Goal: Information Seeking & Learning: Learn about a topic

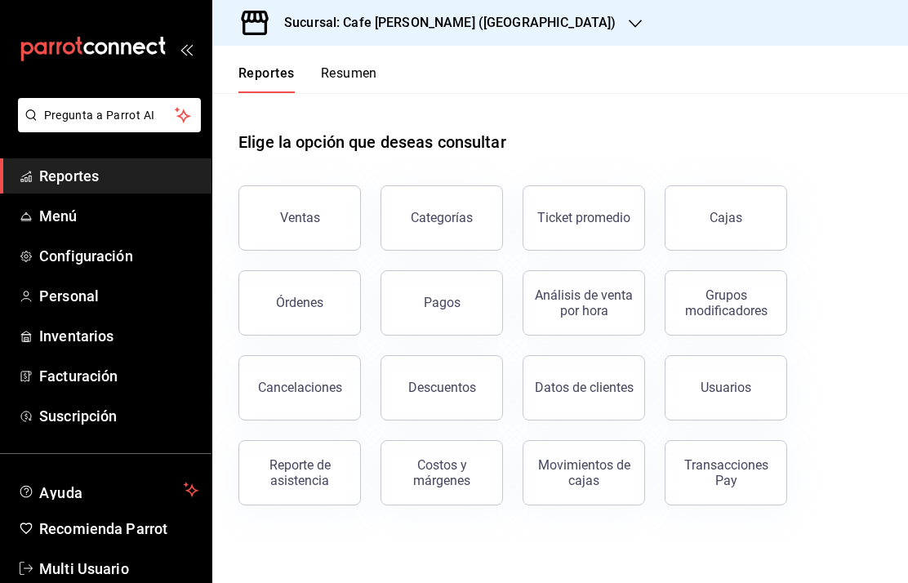
click at [728, 220] on div "Cajas" at bounding box center [725, 218] width 33 height 20
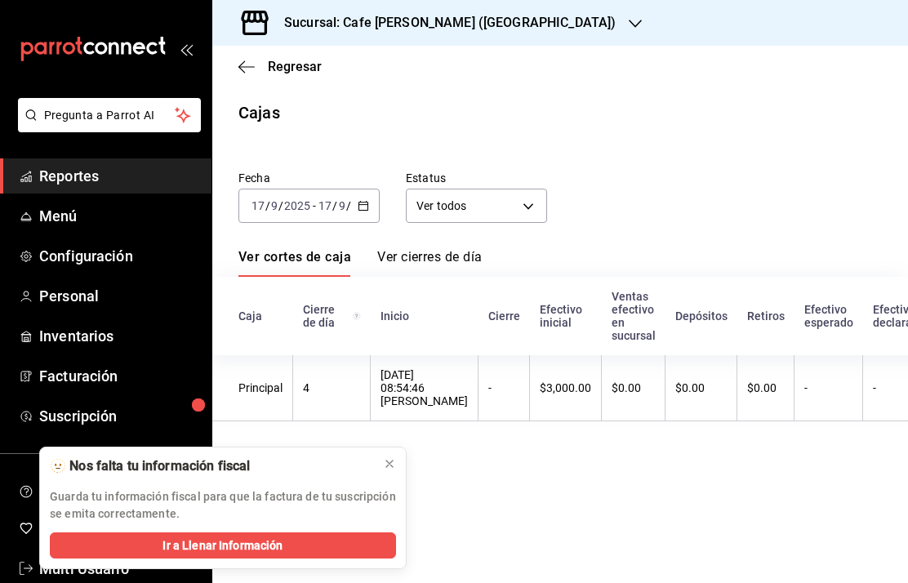
click at [392, 459] on icon at bounding box center [389, 463] width 13 height 13
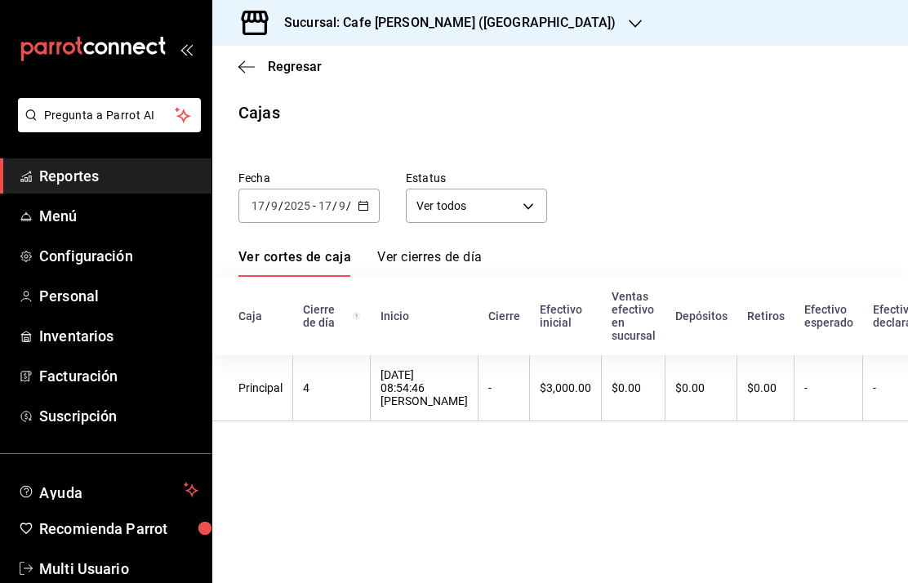
click at [512, 32] on div "Sucursal: Cafe [PERSON_NAME] ([GEOGRAPHIC_DATA])" at bounding box center [436, 23] width 423 height 46
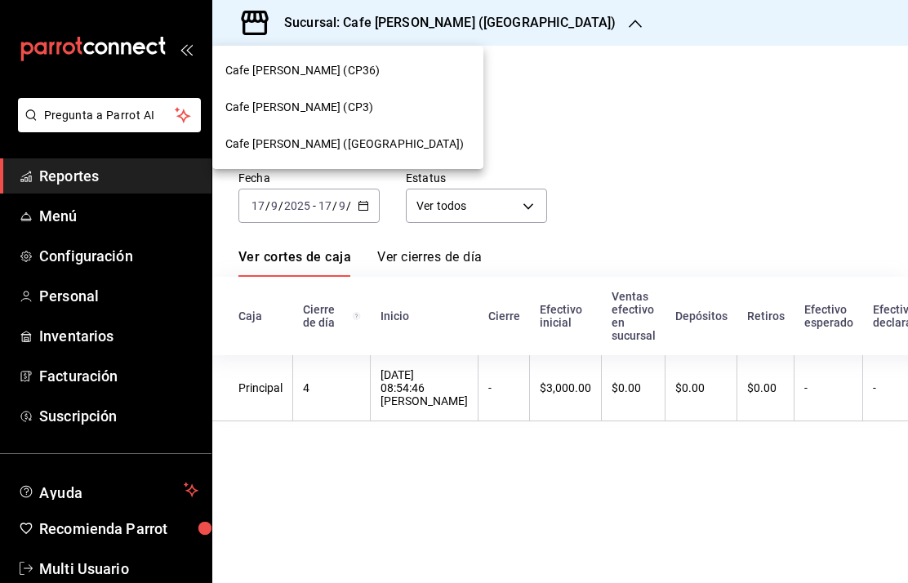
click at [729, 113] on div at bounding box center [454, 291] width 908 height 583
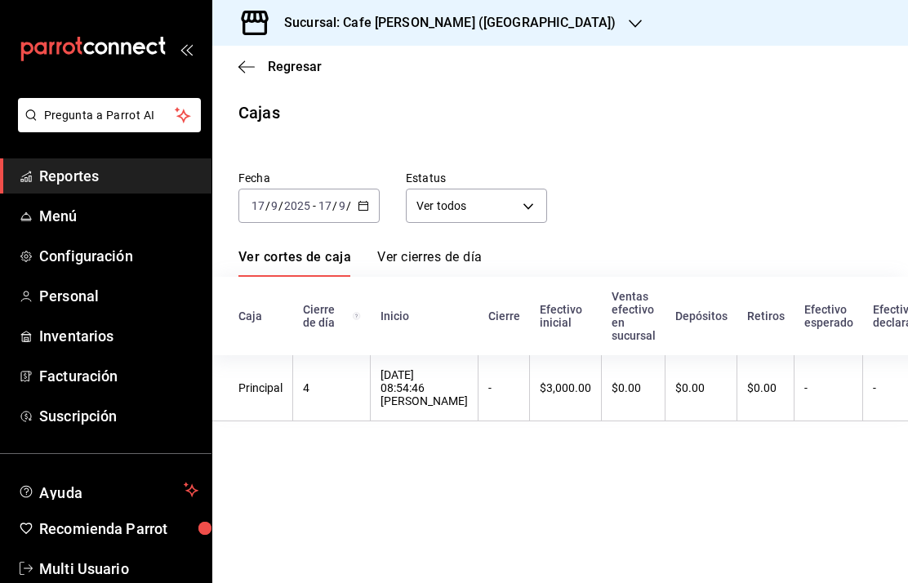
click at [513, 11] on div "Sucursal: Cafe [PERSON_NAME] ([GEOGRAPHIC_DATA])" at bounding box center [436, 23] width 423 height 46
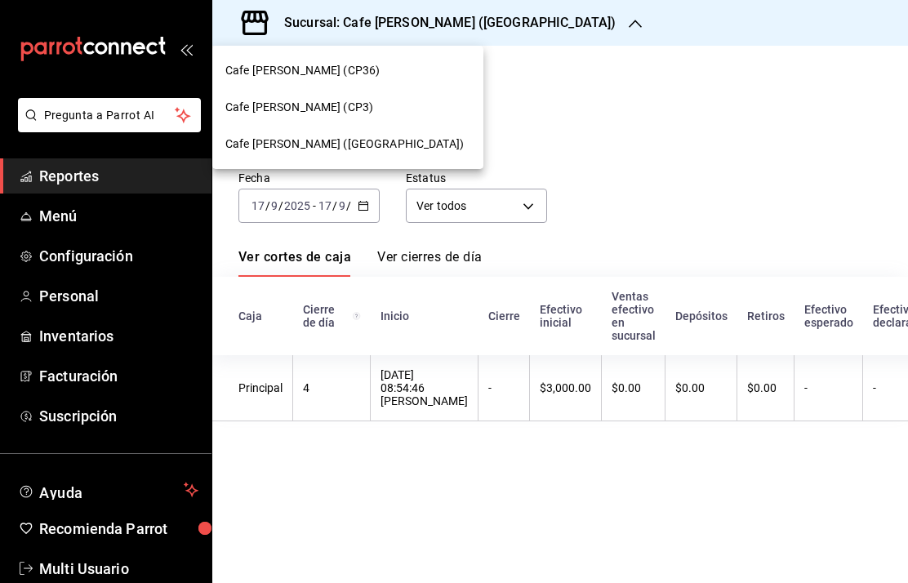
click at [313, 104] on span "Cafe Moretto (CP3)" at bounding box center [299, 107] width 148 height 17
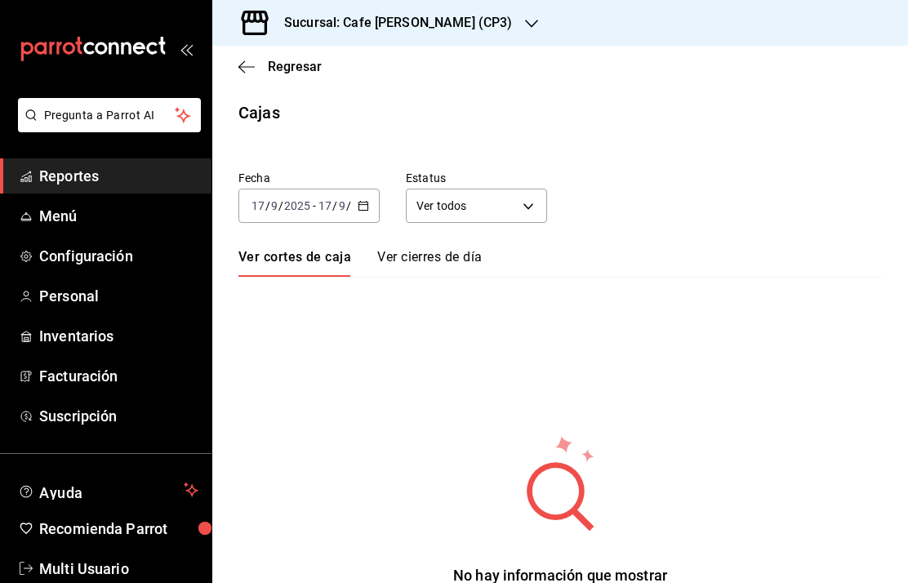
click at [340, 209] on input "9" at bounding box center [342, 205] width 8 height 13
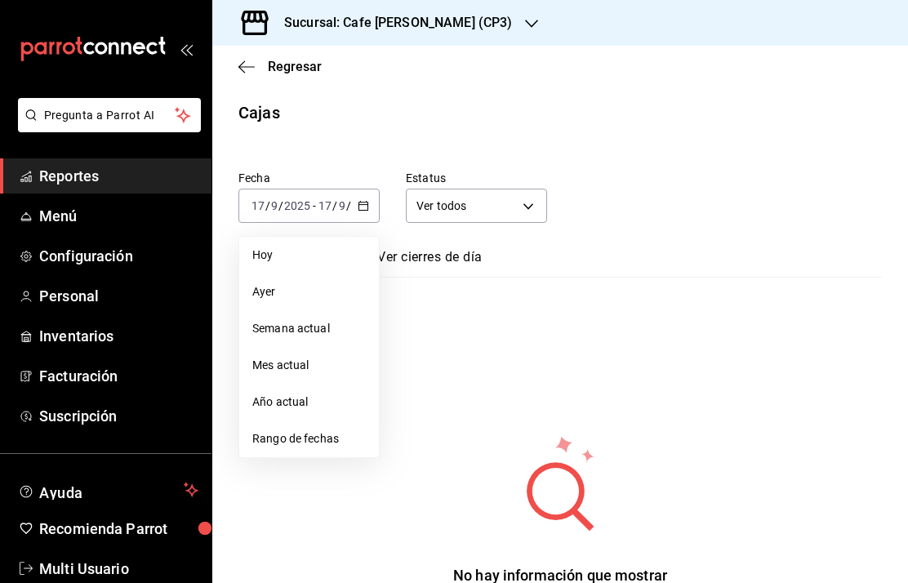
click at [311, 328] on span "Semana actual" at bounding box center [308, 328] width 113 height 17
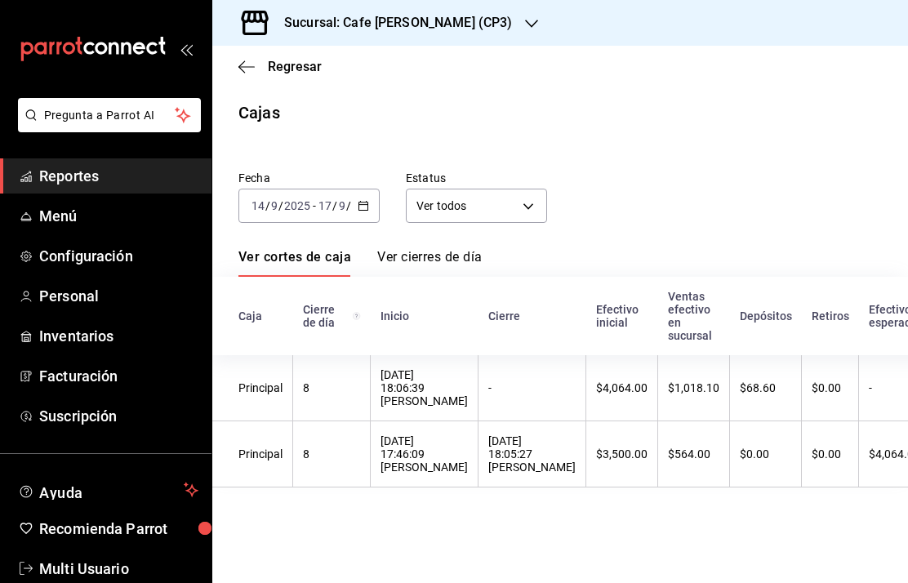
click at [250, 65] on icon "button" at bounding box center [246, 67] width 16 height 15
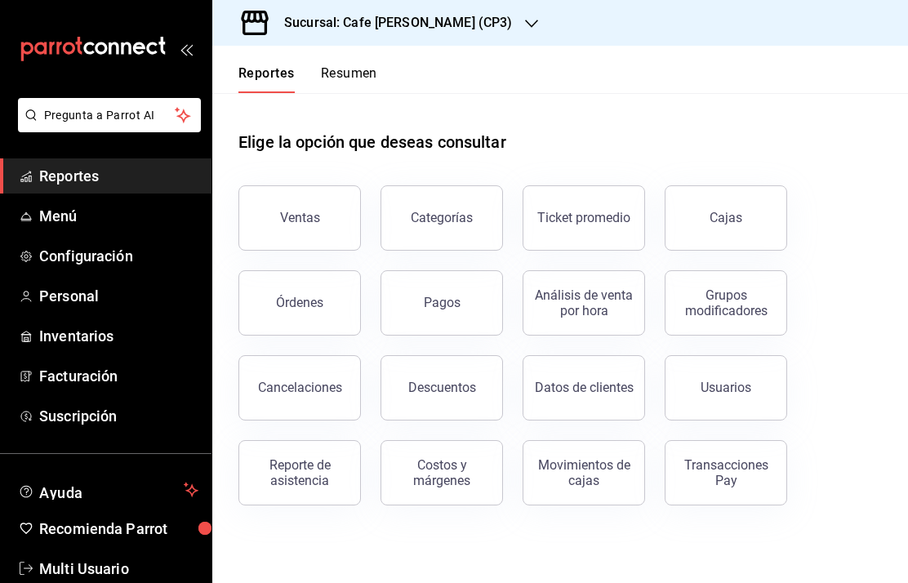
click at [330, 316] on button "Órdenes" at bounding box center [299, 302] width 122 height 65
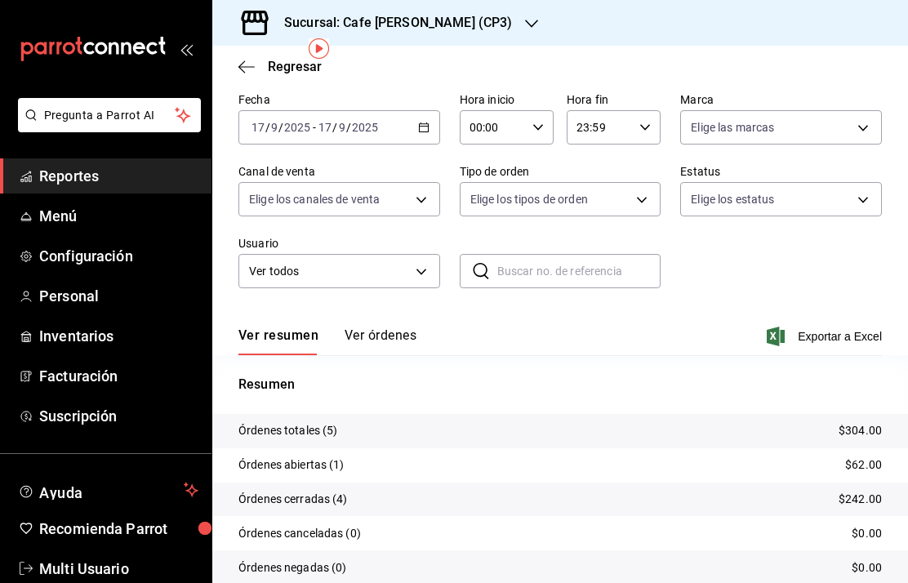
scroll to position [64, 0]
click at [393, 337] on button "Ver órdenes" at bounding box center [381, 342] width 72 height 28
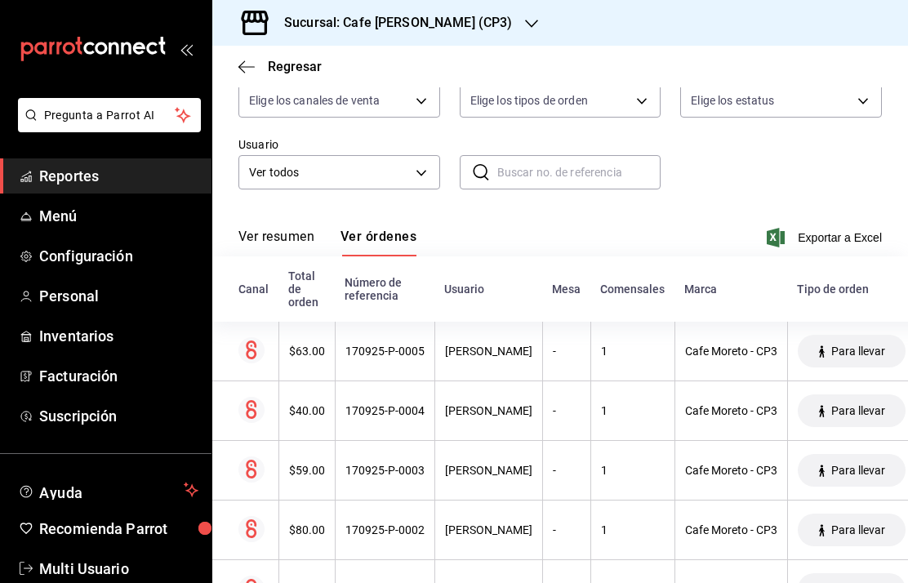
click at [385, 582] on div "170925-P-0001" at bounding box center [384, 589] width 79 height 13
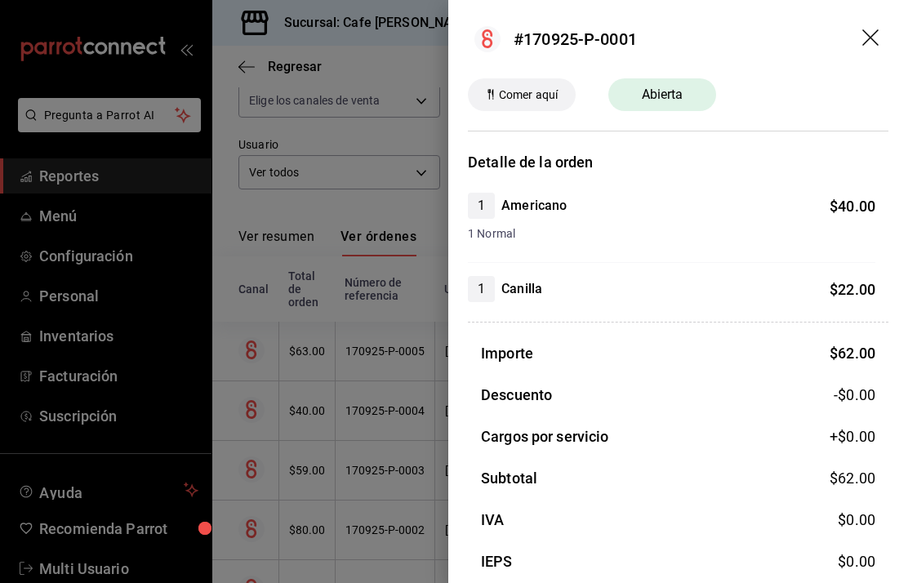
click at [878, 21] on header "#170925-P-0001" at bounding box center [678, 39] width 460 height 78
click at [864, 26] on header "#170925-P-0001" at bounding box center [678, 39] width 460 height 78
click at [870, 38] on icon "drag" at bounding box center [870, 37] width 16 height 16
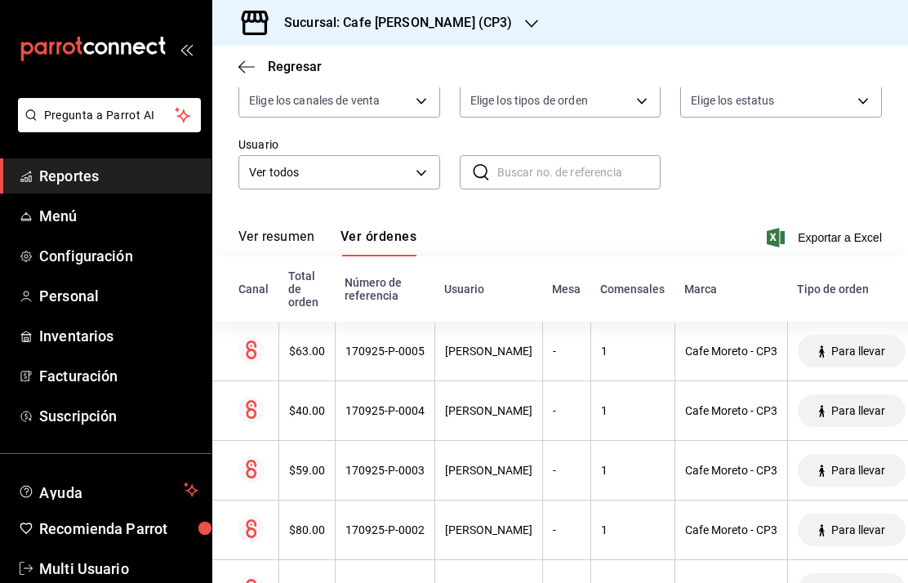
click at [383, 345] on div "170925-P-0005" at bounding box center [384, 351] width 79 height 13
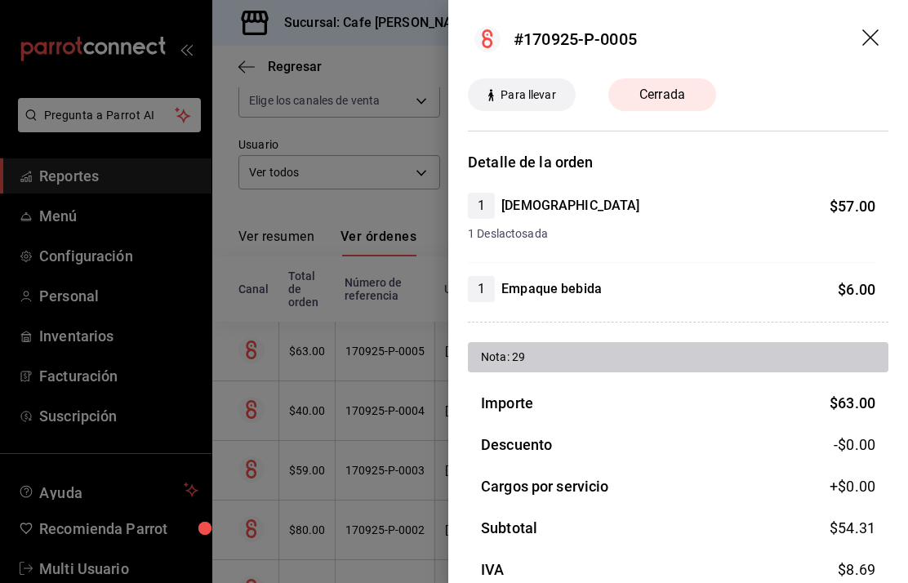
click at [871, 29] on icon "drag" at bounding box center [872, 39] width 20 height 20
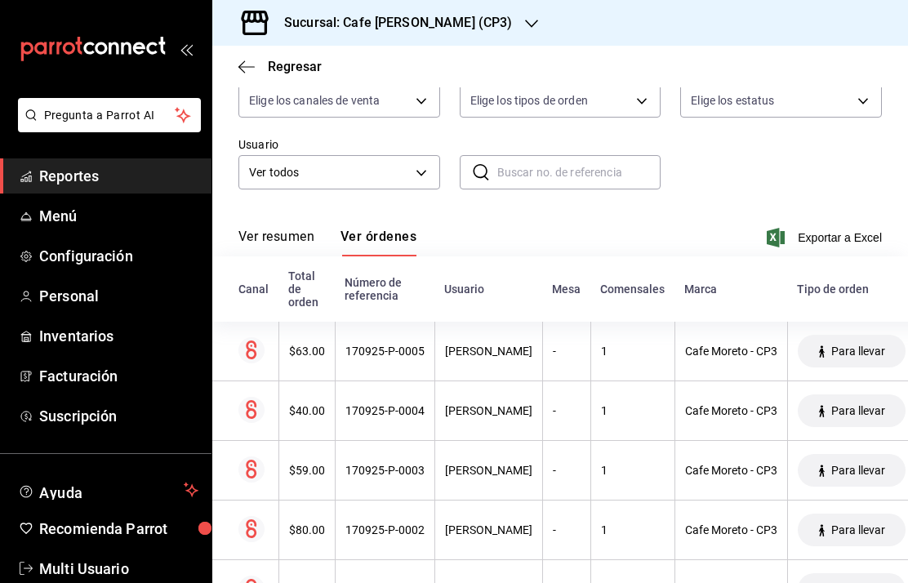
click at [384, 404] on div "170925-P-0004" at bounding box center [384, 410] width 79 height 13
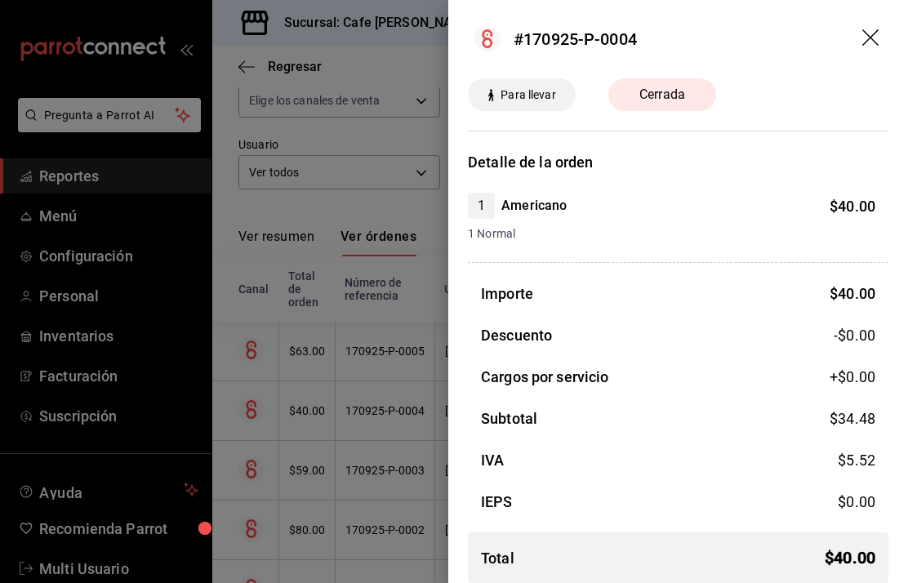
click at [874, 26] on header "#170925-P-0004" at bounding box center [678, 39] width 460 height 78
click at [874, 45] on icon "drag" at bounding box center [872, 39] width 20 height 20
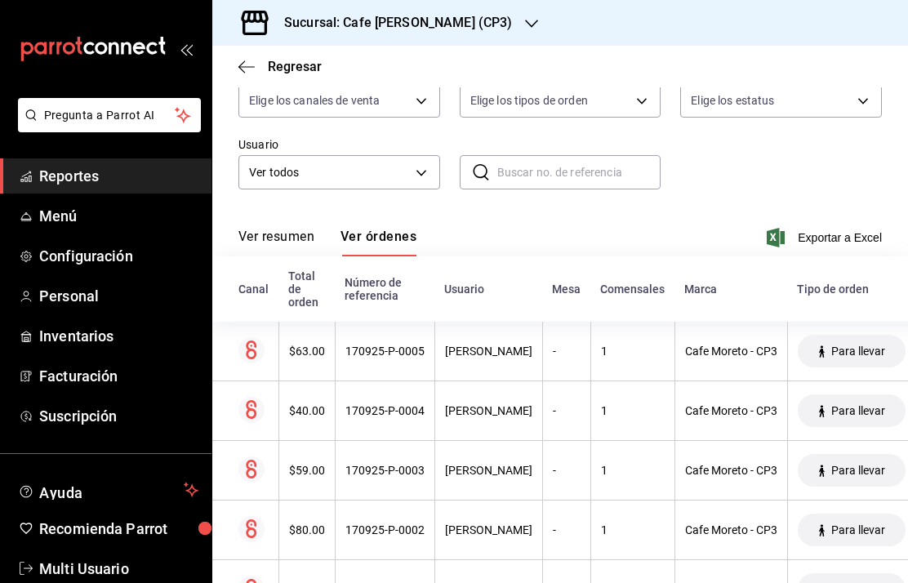
click at [385, 404] on div "170925-P-0004" at bounding box center [384, 410] width 79 height 13
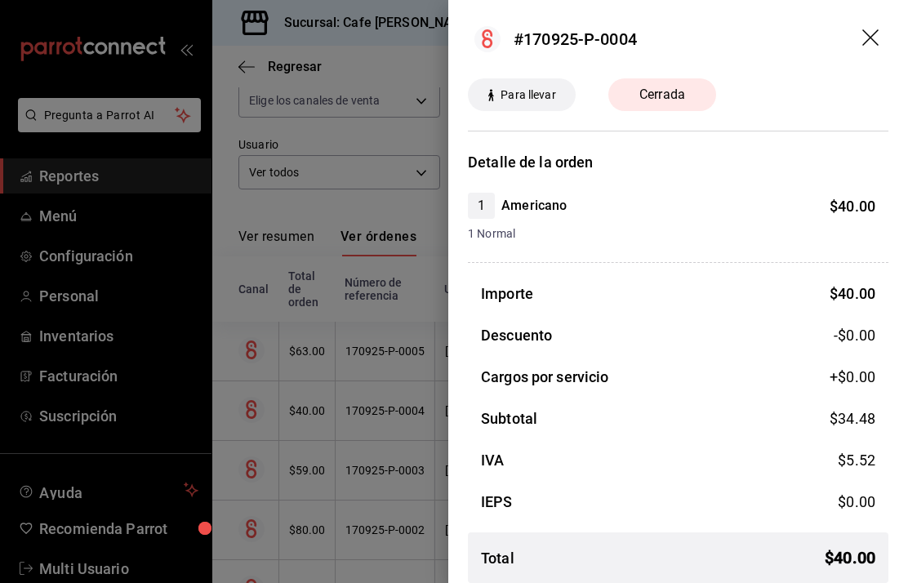
click at [878, 36] on icon "drag" at bounding box center [872, 39] width 20 height 20
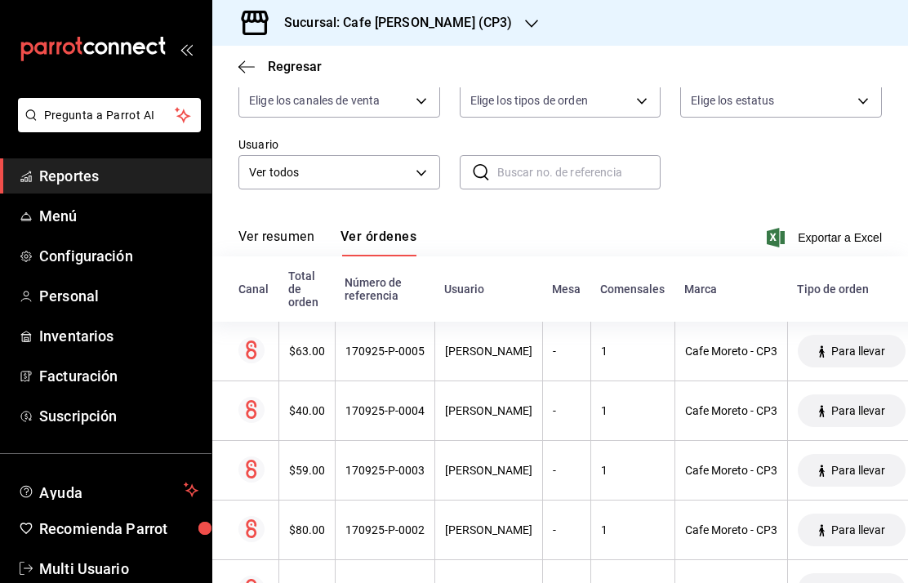
click at [393, 464] on div "170925-P-0003" at bounding box center [384, 470] width 79 height 13
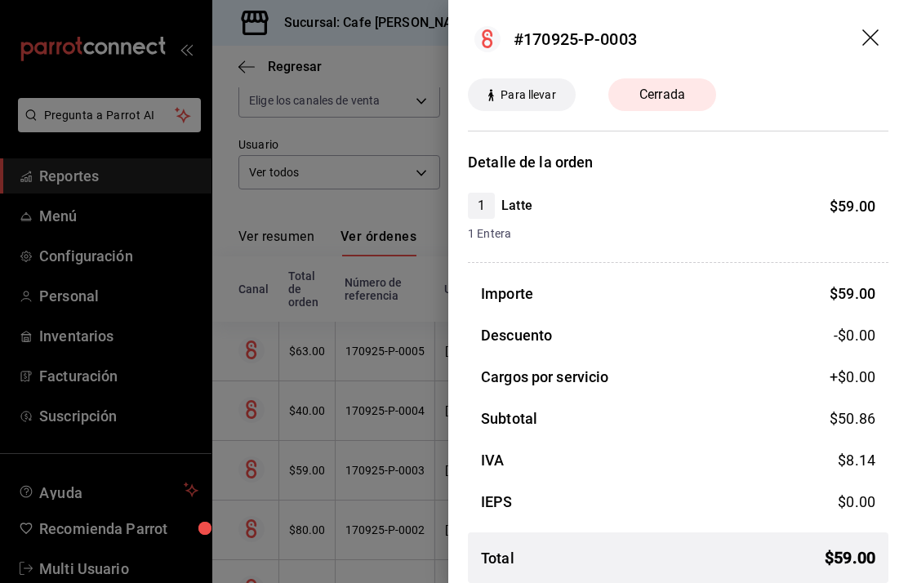
click at [876, 38] on icon "drag" at bounding box center [872, 39] width 20 height 20
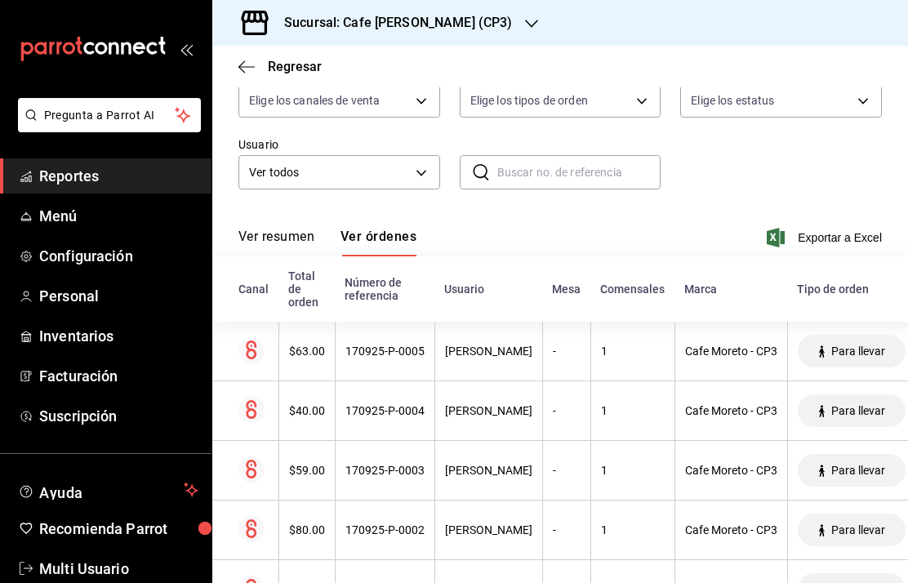
click at [389, 523] on div "170925-P-0002" at bounding box center [384, 529] width 79 height 13
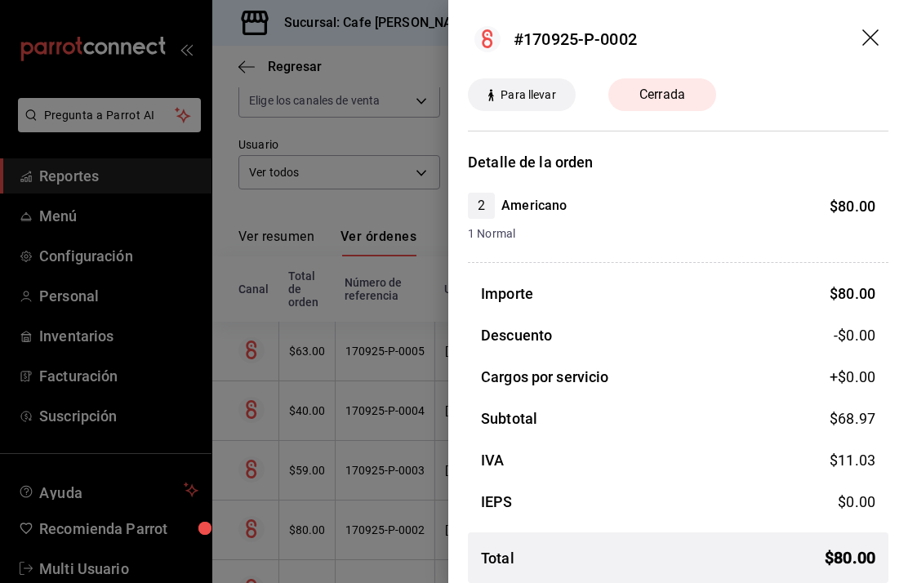
click at [874, 38] on icon "drag" at bounding box center [872, 39] width 20 height 20
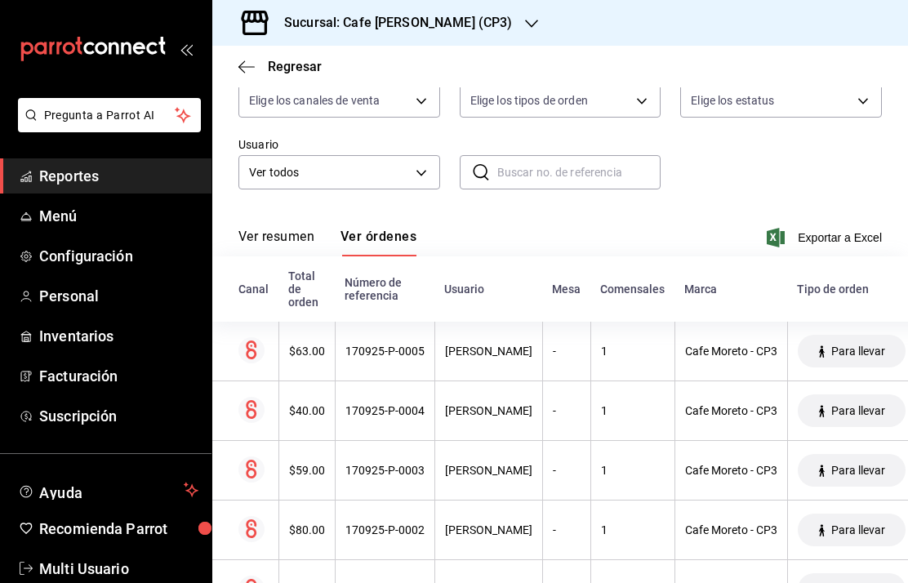
click at [358, 345] on div "170925-P-0005" at bounding box center [384, 351] width 79 height 13
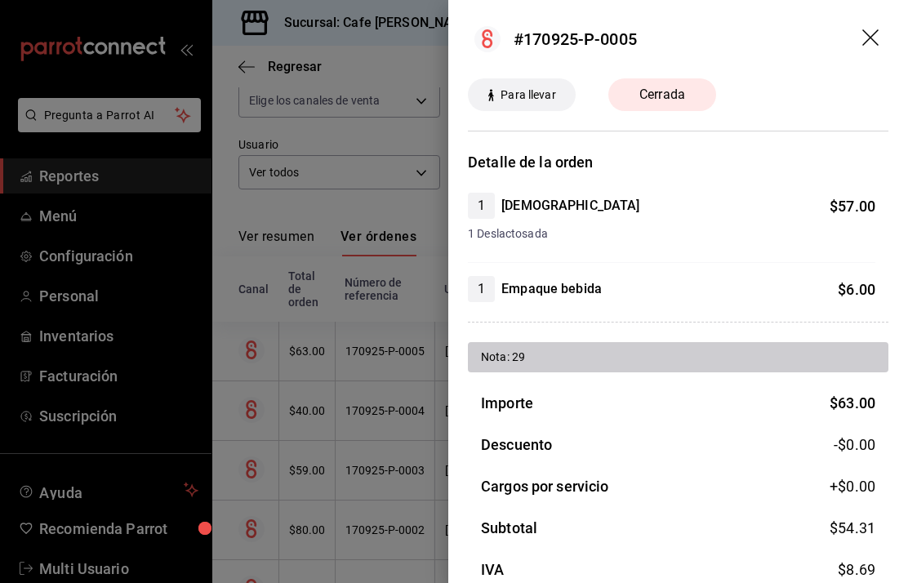
click at [874, 31] on icon "drag" at bounding box center [872, 39] width 20 height 20
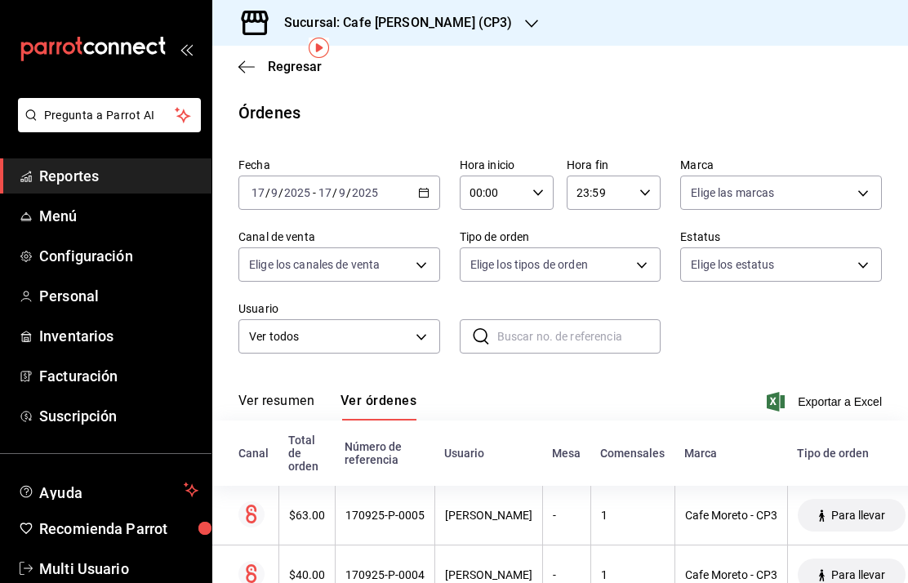
click at [457, 16] on h3 "Sucursal: Cafe Moretto (CP3)" at bounding box center [391, 23] width 241 height 20
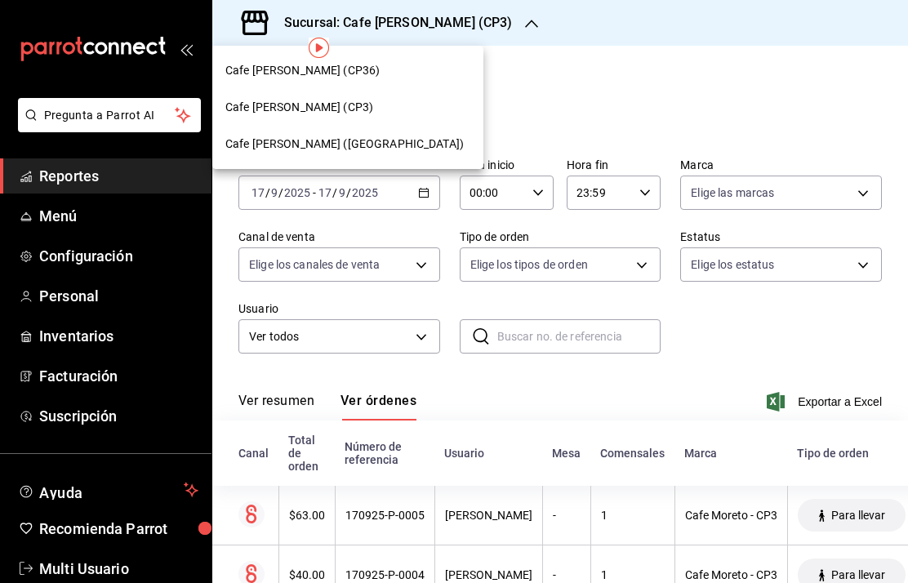
click at [369, 140] on span "Cafe Moretto (Plaza Crystal)" at bounding box center [344, 144] width 238 height 17
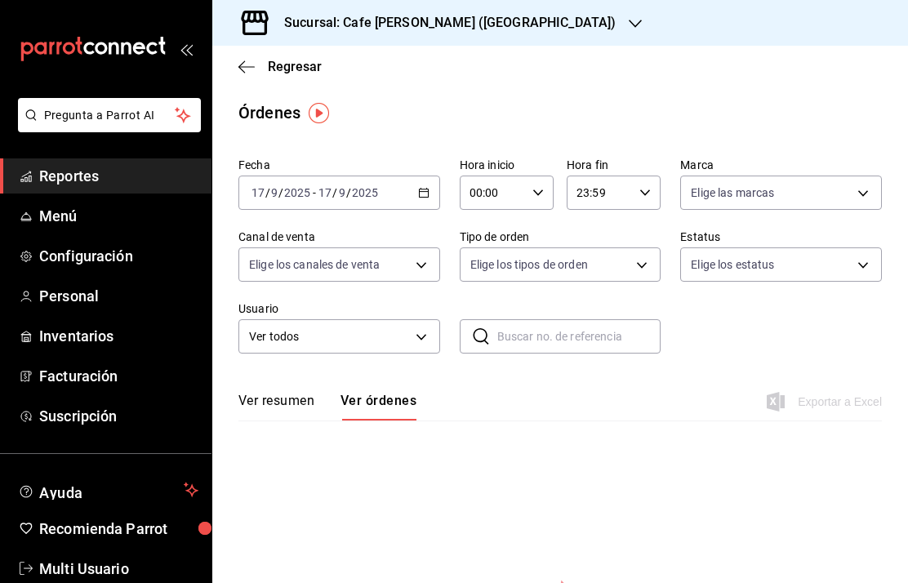
click at [294, 402] on button "Ver resumen" at bounding box center [276, 407] width 76 height 28
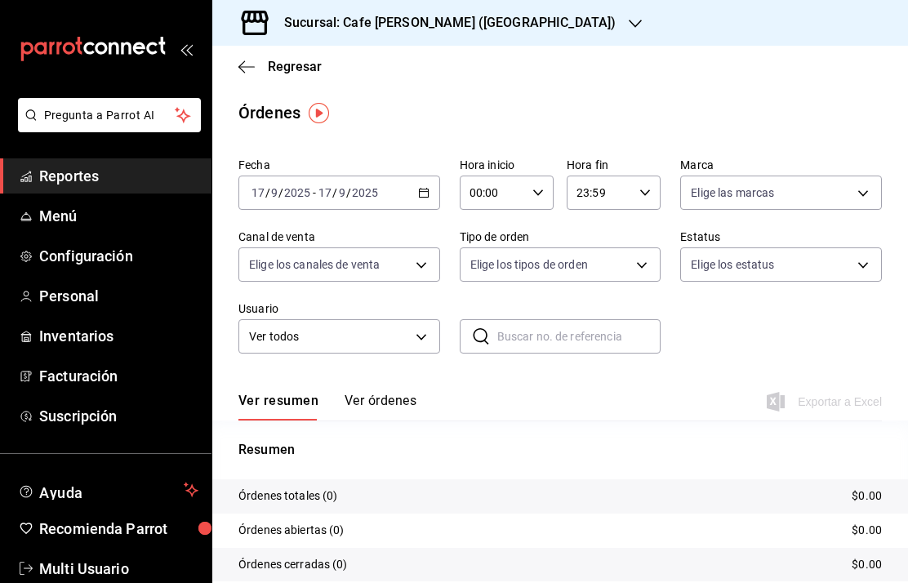
click at [277, 63] on span "Regresar" at bounding box center [295, 67] width 54 height 16
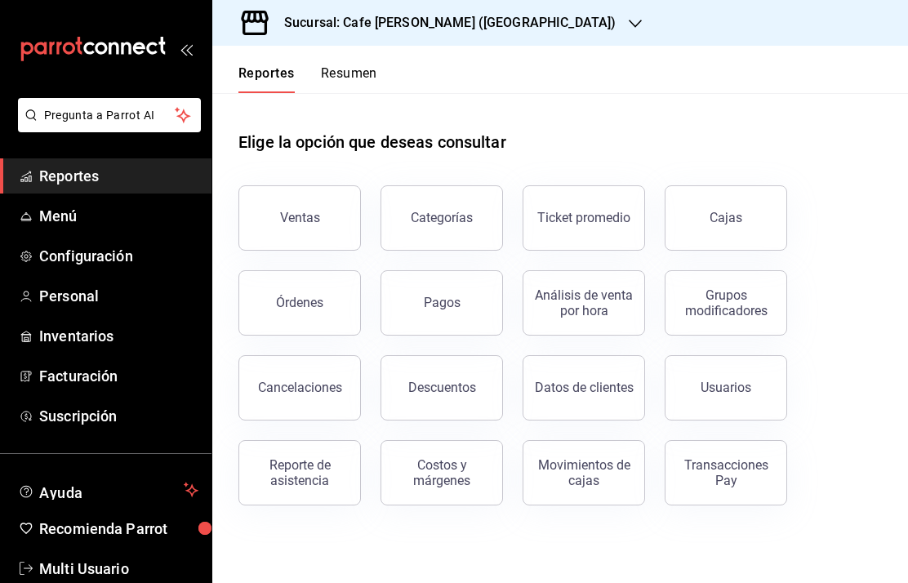
click at [749, 235] on link "Cajas" at bounding box center [726, 217] width 122 height 65
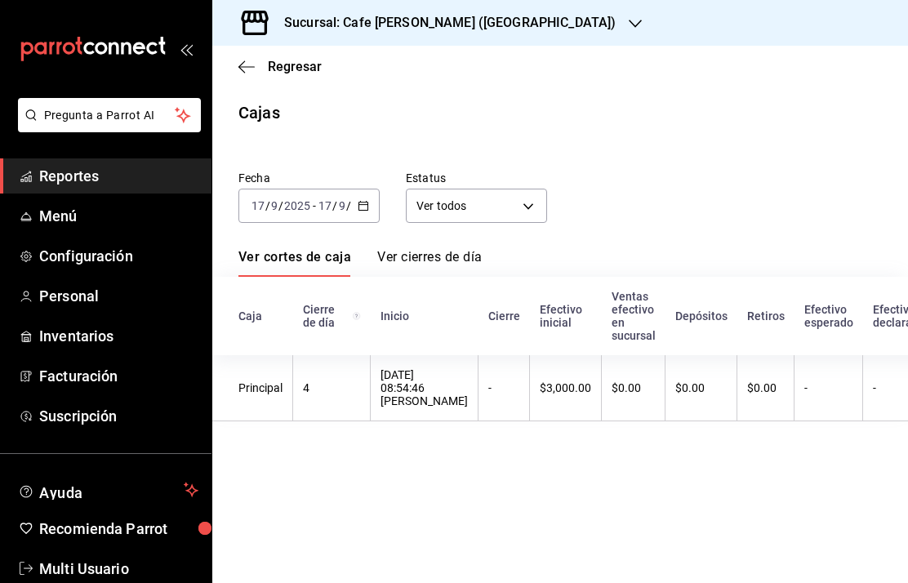
click at [387, 23] on h3 "Sucursal: Cafe [PERSON_NAME] ([GEOGRAPHIC_DATA])" at bounding box center [443, 23] width 345 height 20
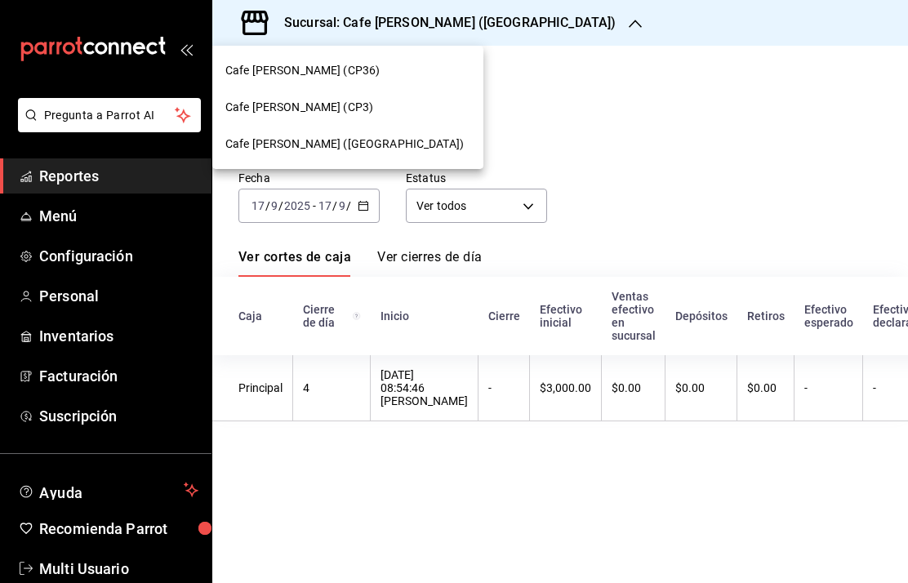
click at [291, 105] on span "Cafe Moretto (CP3)" at bounding box center [299, 107] width 148 height 17
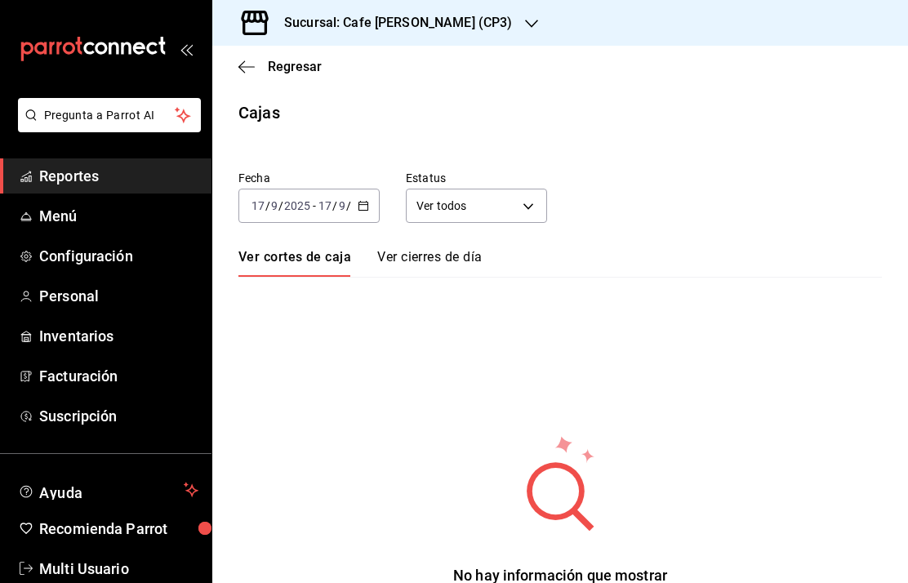
click at [439, 255] on link "Ver cierres de día" at bounding box center [429, 263] width 104 height 28
click at [291, 257] on link "Ver cortes de caja" at bounding box center [292, 263] width 109 height 28
click at [323, 205] on input "17" at bounding box center [325, 205] width 15 height 13
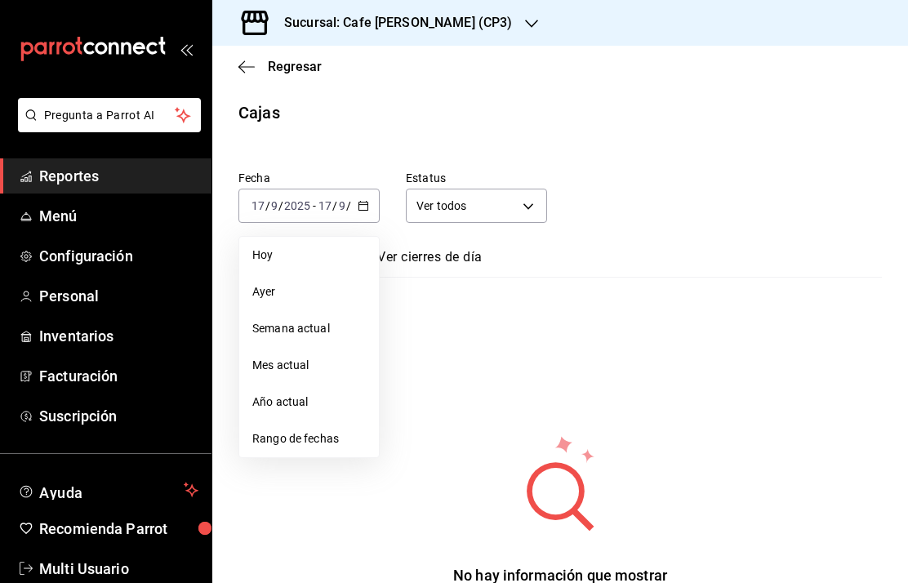
click at [288, 327] on span "Semana actual" at bounding box center [308, 328] width 113 height 17
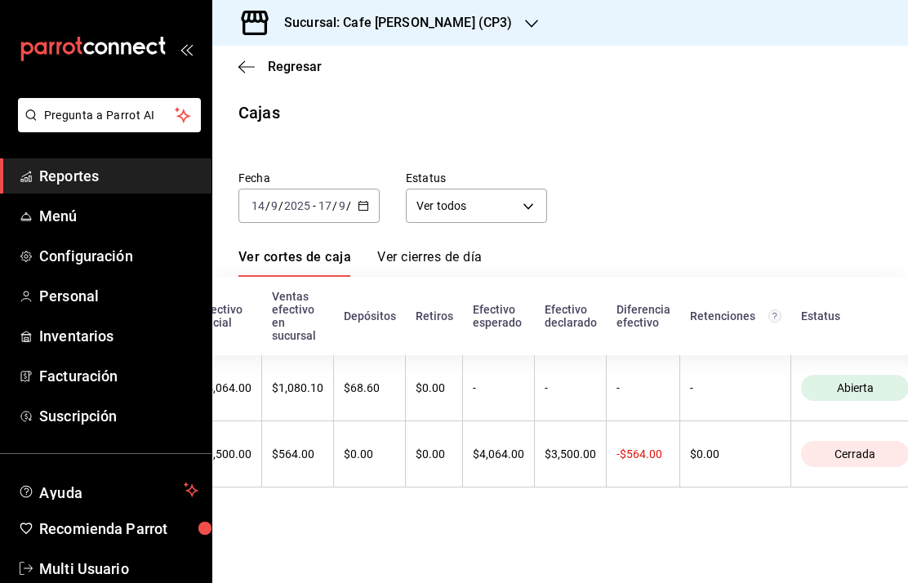
scroll to position [0, 394]
click at [395, 16] on h3 "Sucursal: Cafe Moretto (CP3)" at bounding box center [391, 23] width 241 height 20
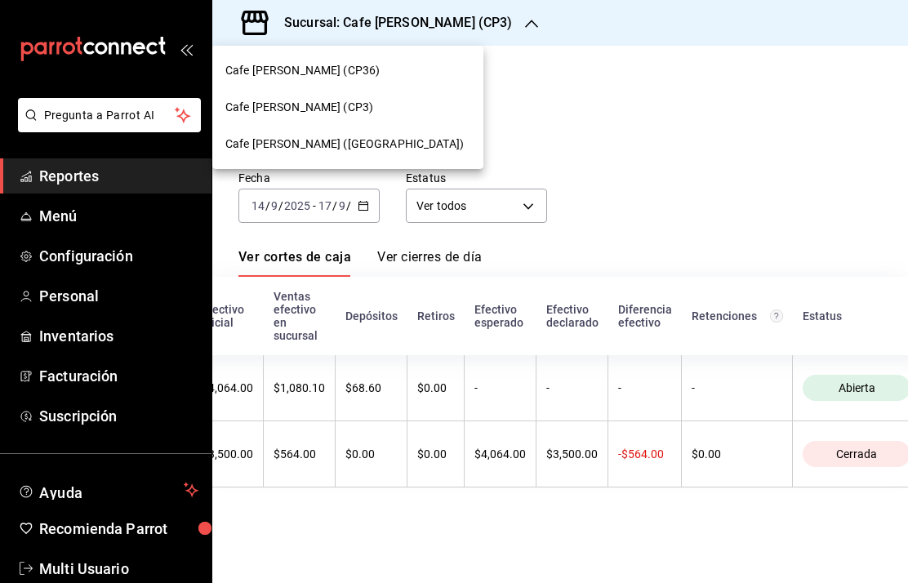
click at [345, 140] on span "Cafe Moretto (Plaza Crystal)" at bounding box center [344, 144] width 238 height 17
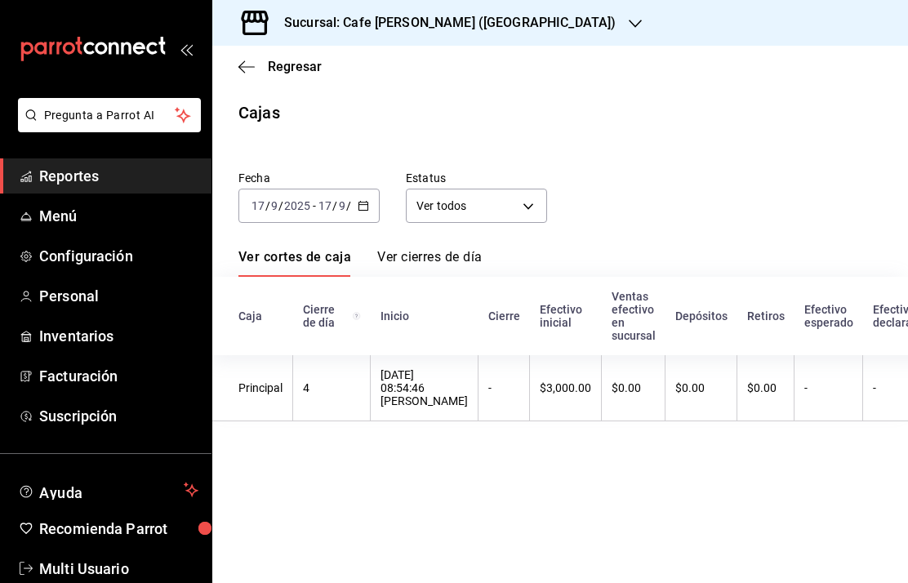
click at [433, 256] on link "Ver cierres de día" at bounding box center [429, 263] width 104 height 28
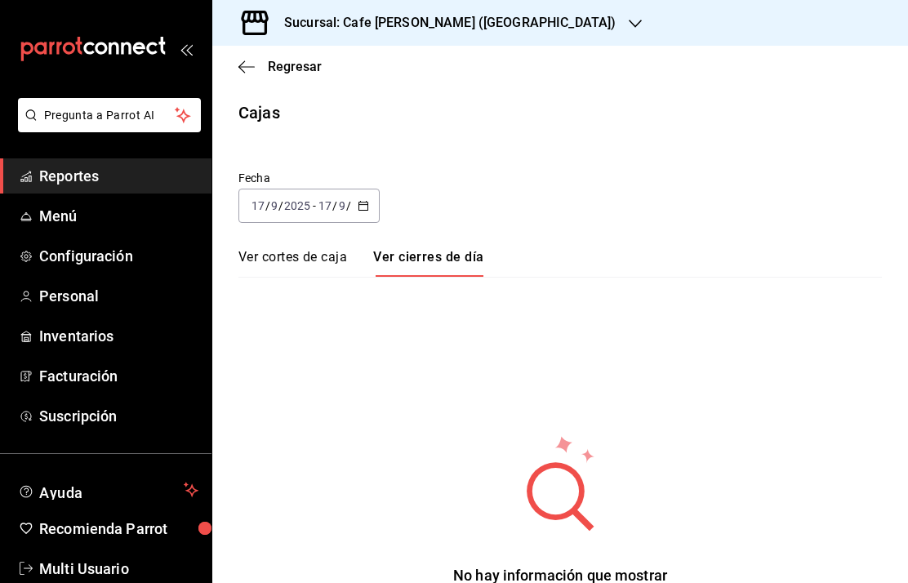
click at [294, 254] on link "Ver cortes de caja" at bounding box center [292, 263] width 109 height 28
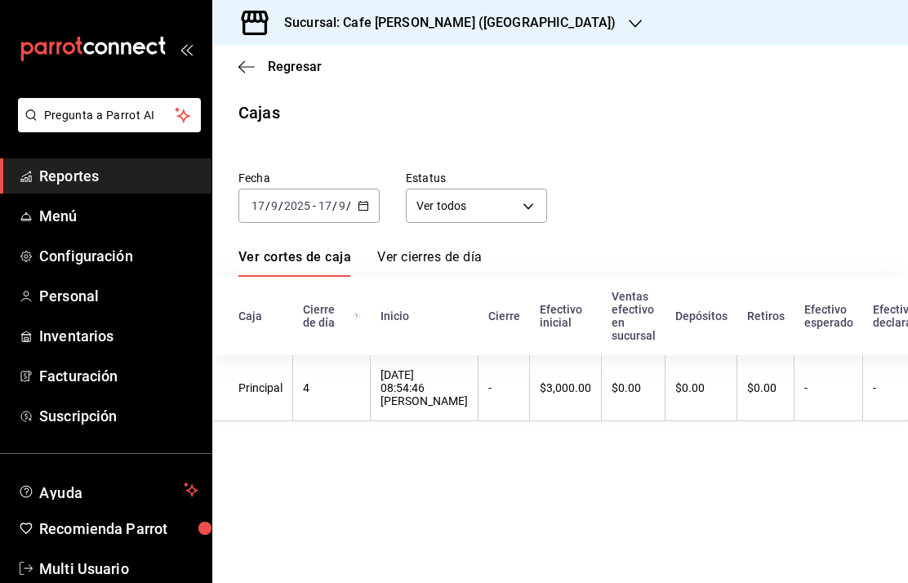
click at [264, 70] on span "Regresar" at bounding box center [279, 67] width 83 height 16
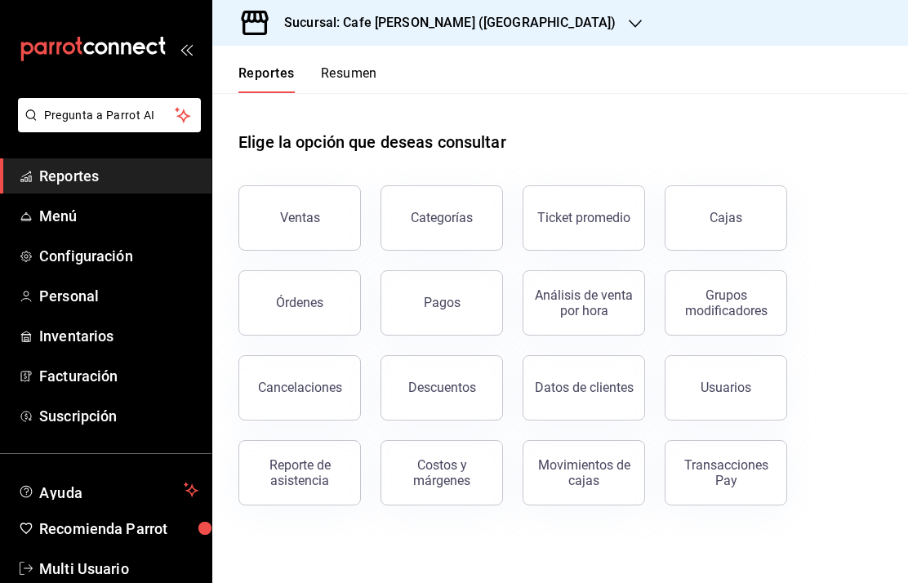
click at [308, 216] on div "Ventas" at bounding box center [300, 218] width 40 height 16
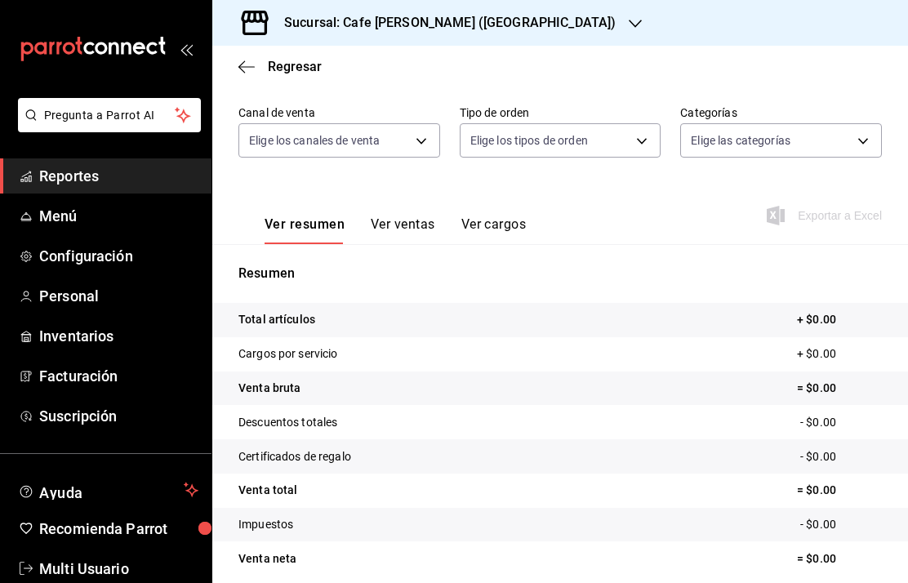
scroll to position [134, 0]
click at [433, 19] on h3 "Sucursal: Cafe [PERSON_NAME] ([GEOGRAPHIC_DATA])" at bounding box center [443, 23] width 345 height 20
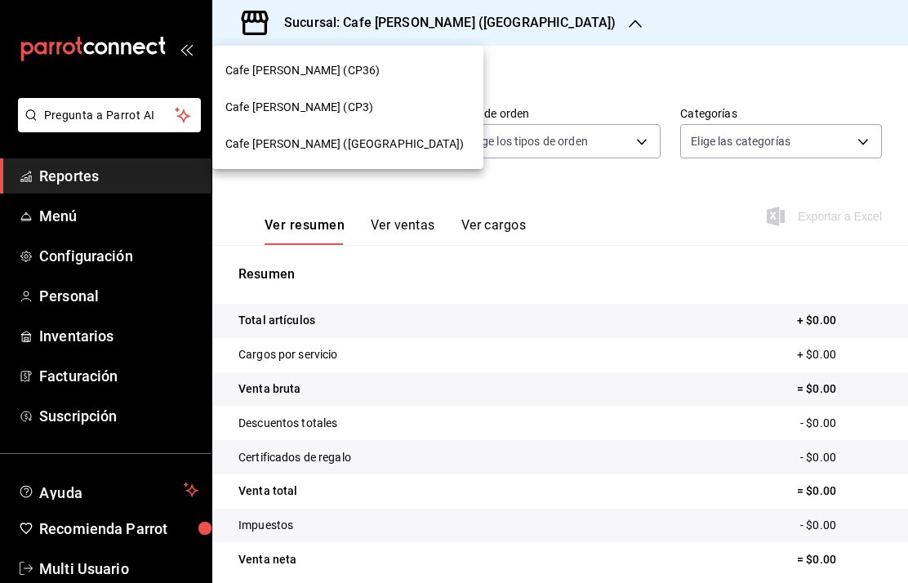
click at [300, 106] on span "Cafe Moretto (CP3)" at bounding box center [299, 107] width 148 height 17
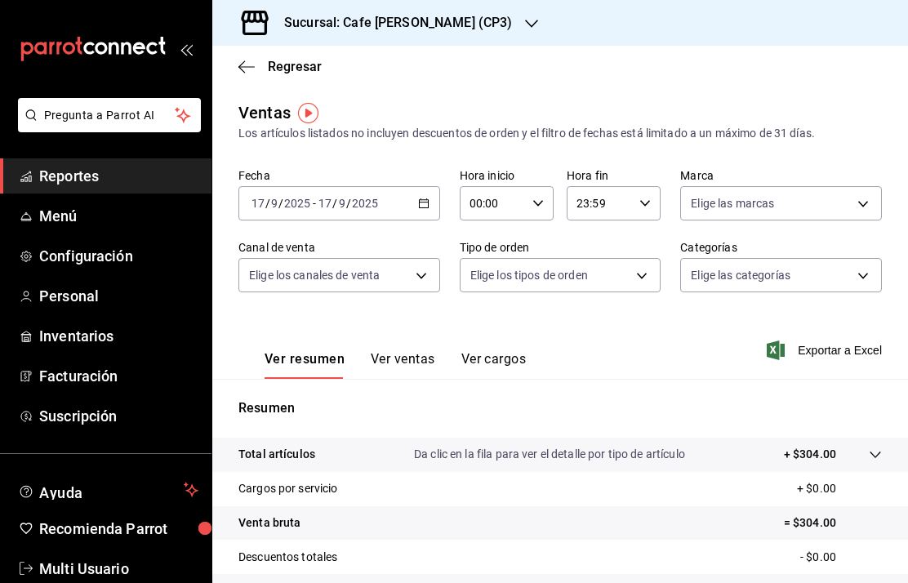
click at [96, 175] on span "Reportes" at bounding box center [118, 176] width 159 height 22
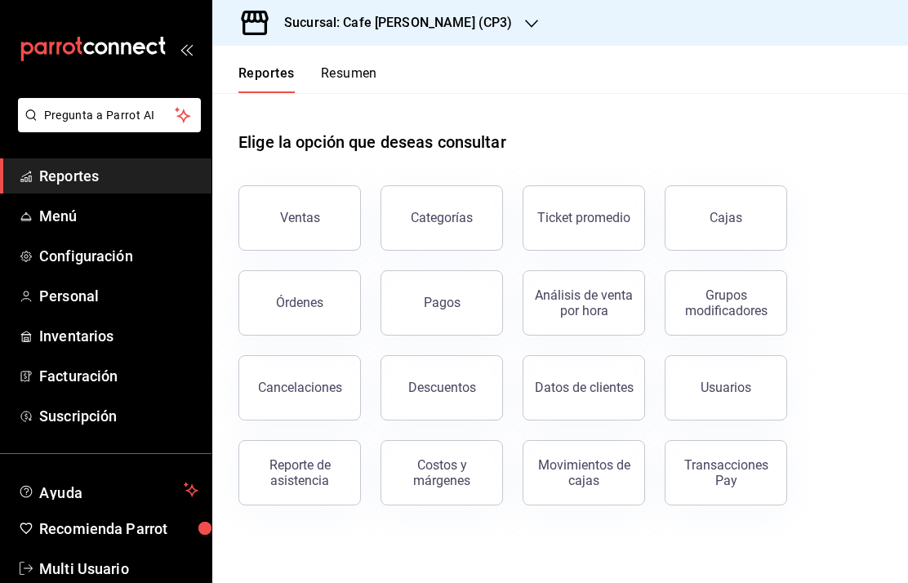
click at [745, 213] on link "Cajas" at bounding box center [726, 217] width 122 height 65
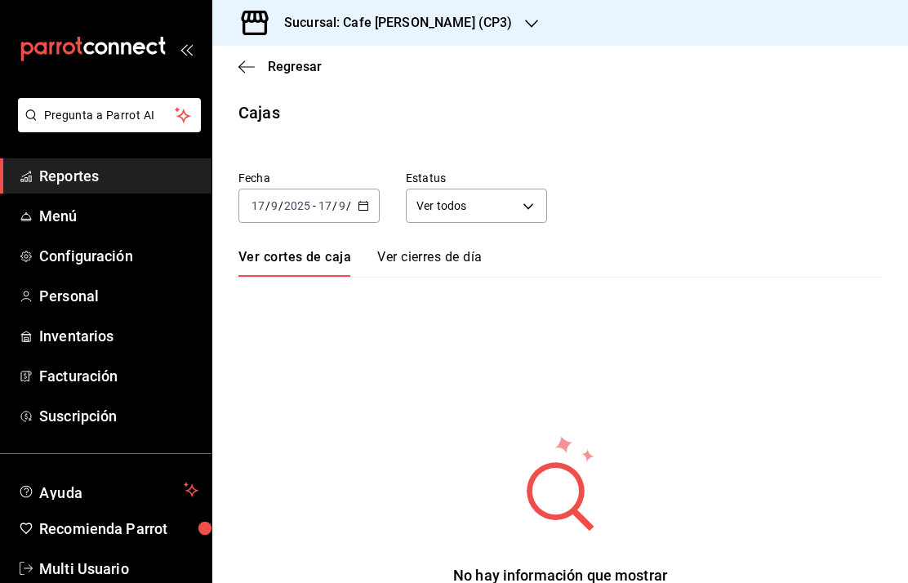
click at [327, 207] on input "17" at bounding box center [325, 205] width 15 height 13
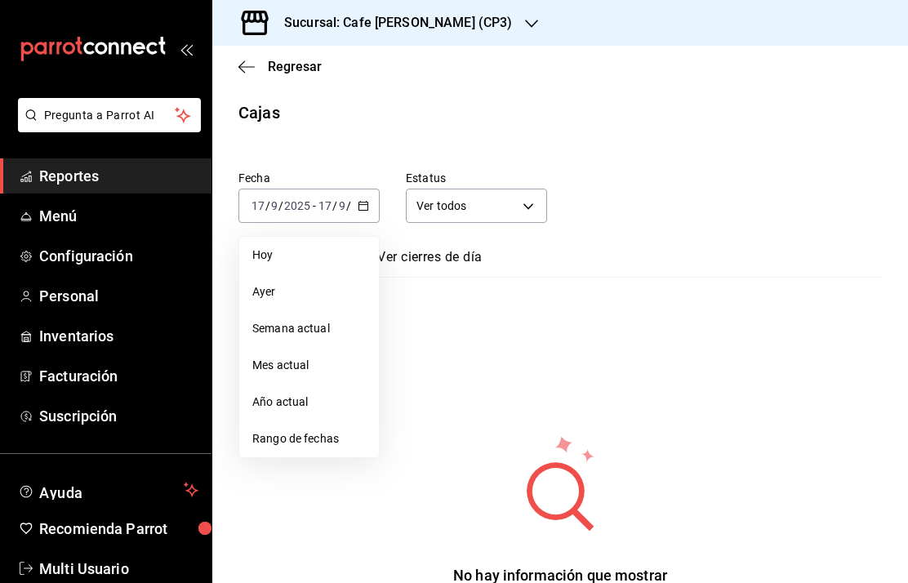
click at [305, 326] on span "Semana actual" at bounding box center [308, 328] width 113 height 17
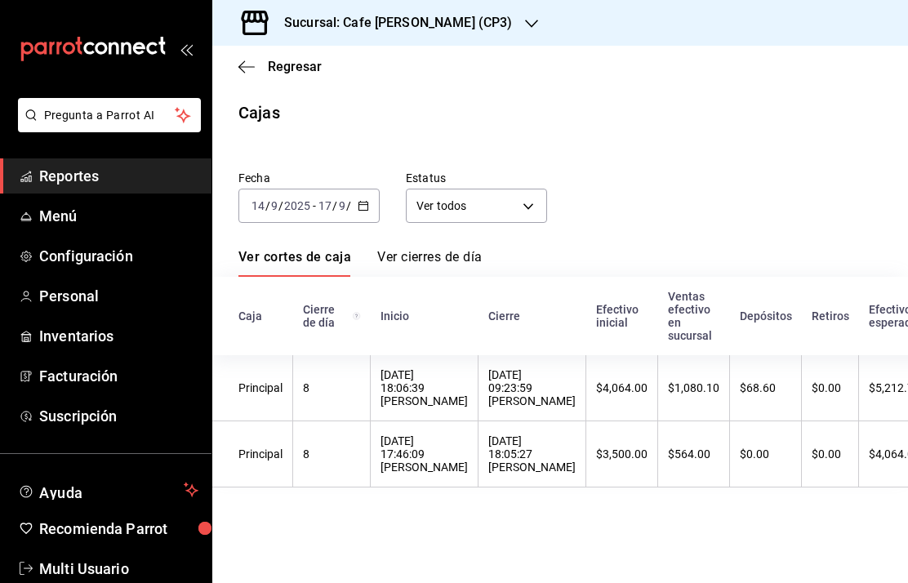
click at [64, 220] on span "Menú" at bounding box center [118, 216] width 159 height 22
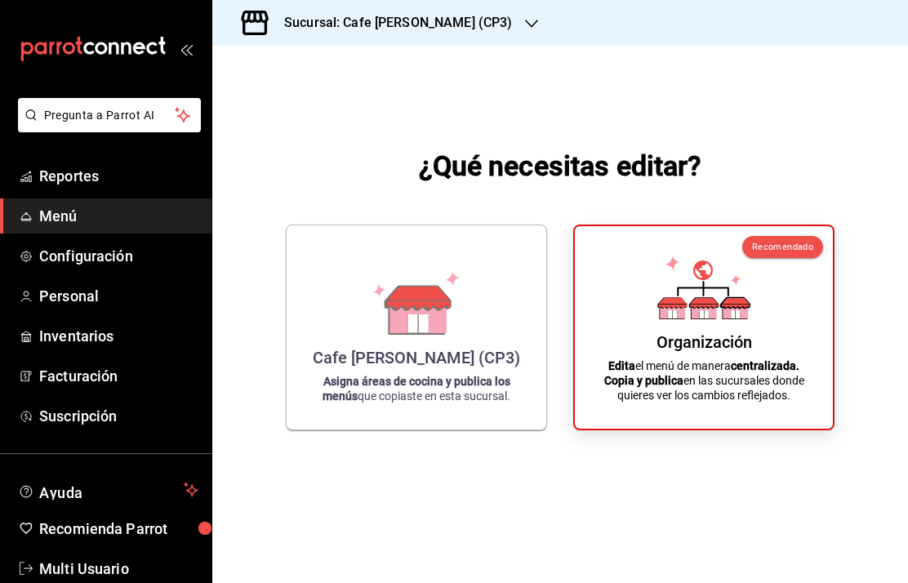
click at [731, 386] on div "Organización Edita el menú de manera centralizada. Copia y publica en las sucur…" at bounding box center [703, 327] width 219 height 176
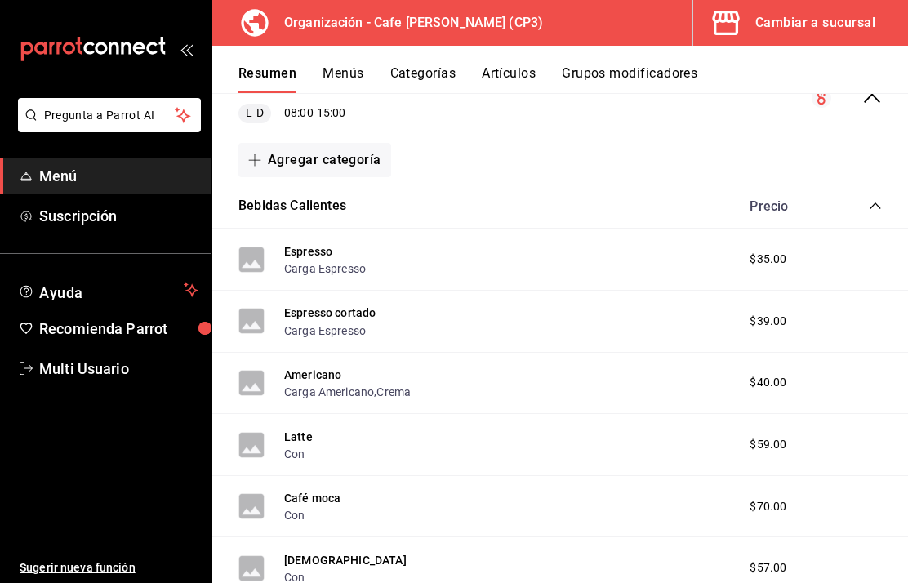
scroll to position [188, 0]
click at [633, 77] on button "Grupos modificadores" at bounding box center [630, 79] width 136 height 28
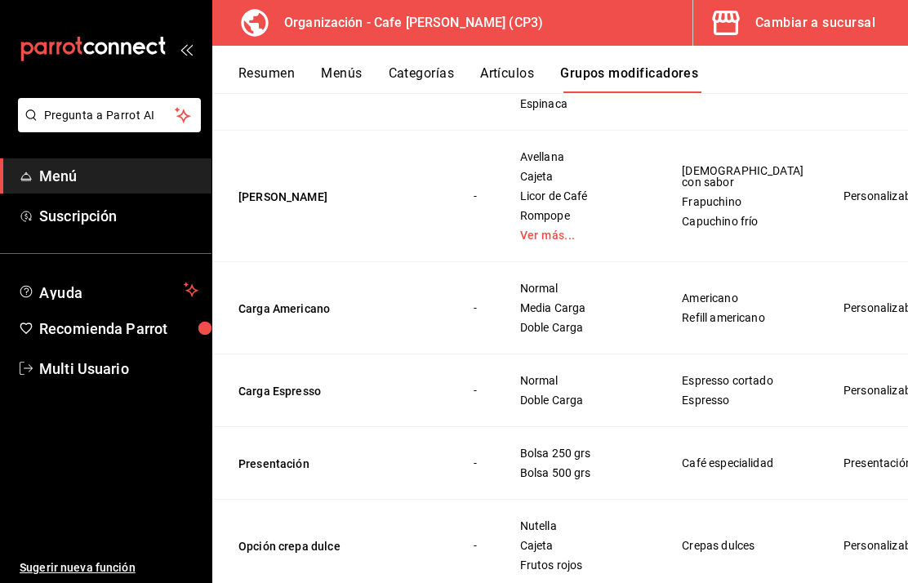
scroll to position [812, 0]
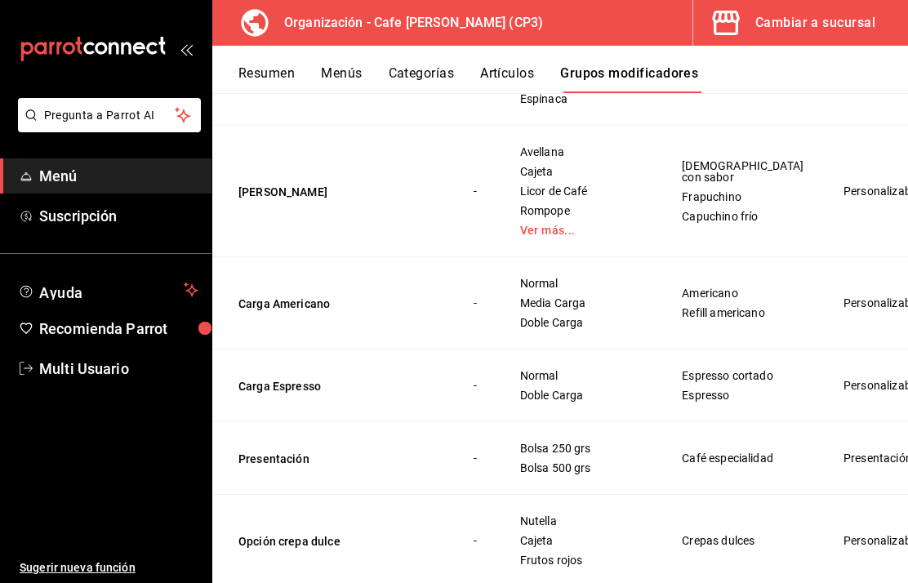
click at [281, 312] on button "Carga Americano" at bounding box center [336, 304] width 196 height 16
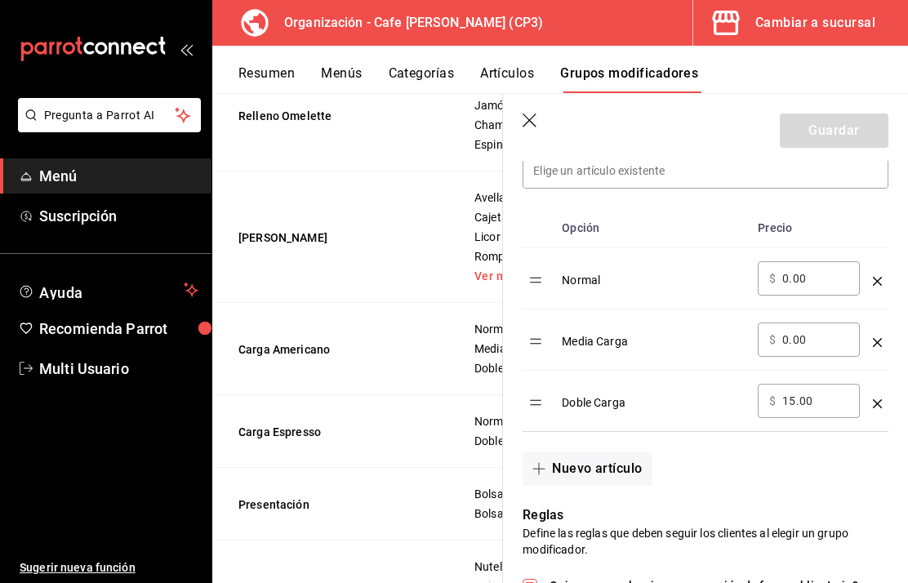
scroll to position [500, 0]
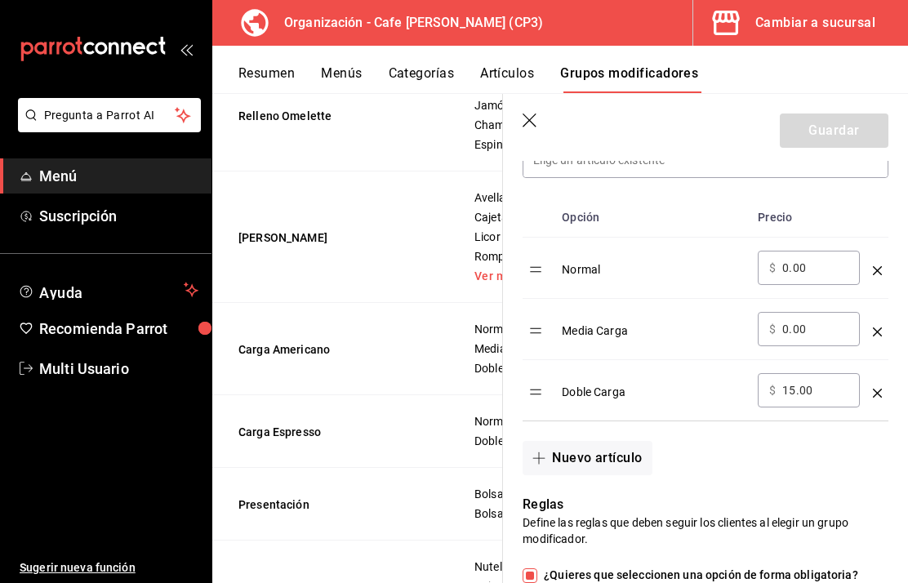
click at [806, 27] on div "Cambiar a sucursal" at bounding box center [815, 22] width 120 height 23
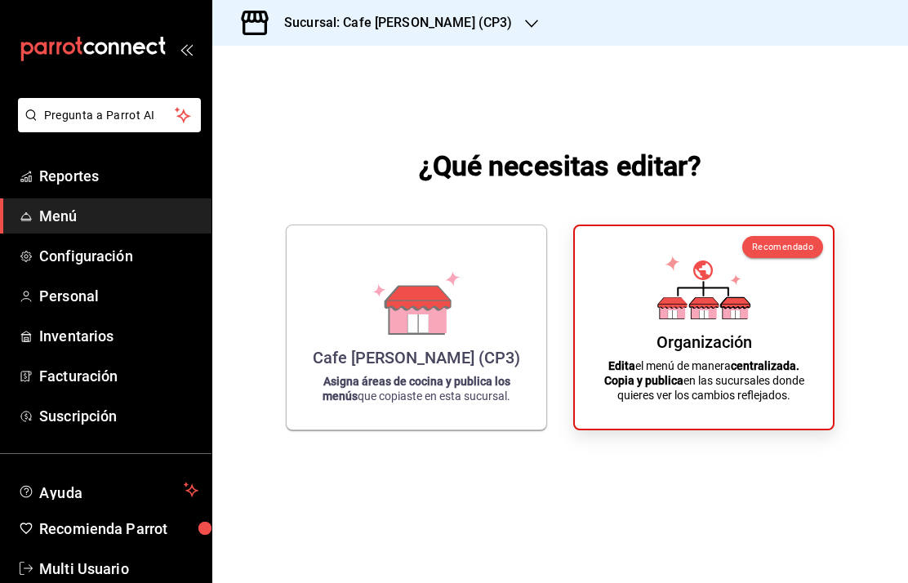
click at [77, 178] on span "Reportes" at bounding box center [118, 176] width 159 height 22
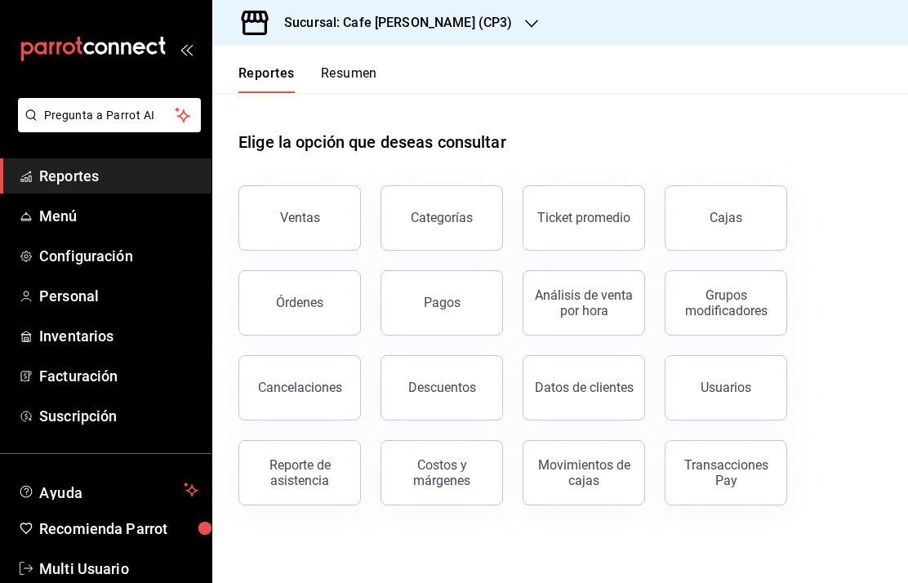
click at [748, 225] on link "Cajas" at bounding box center [726, 217] width 122 height 65
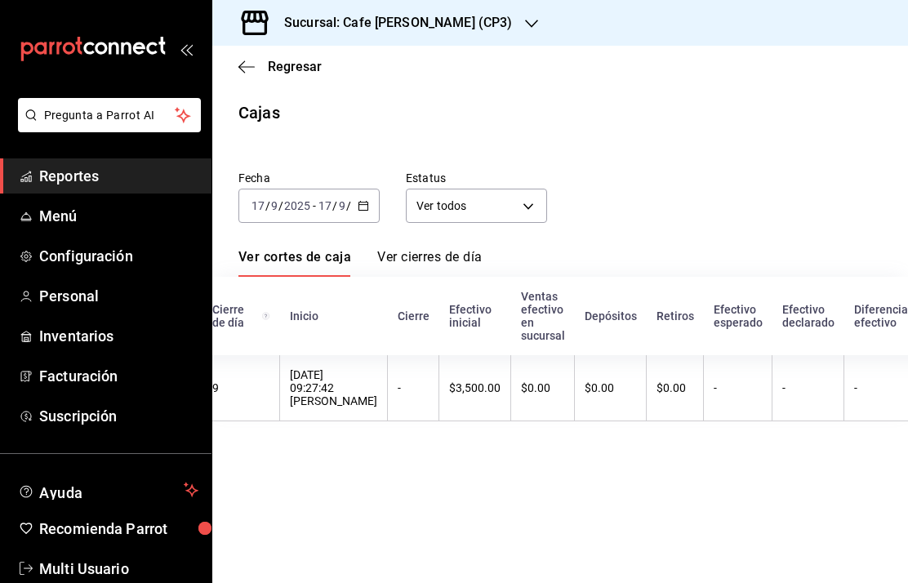
scroll to position [0, 75]
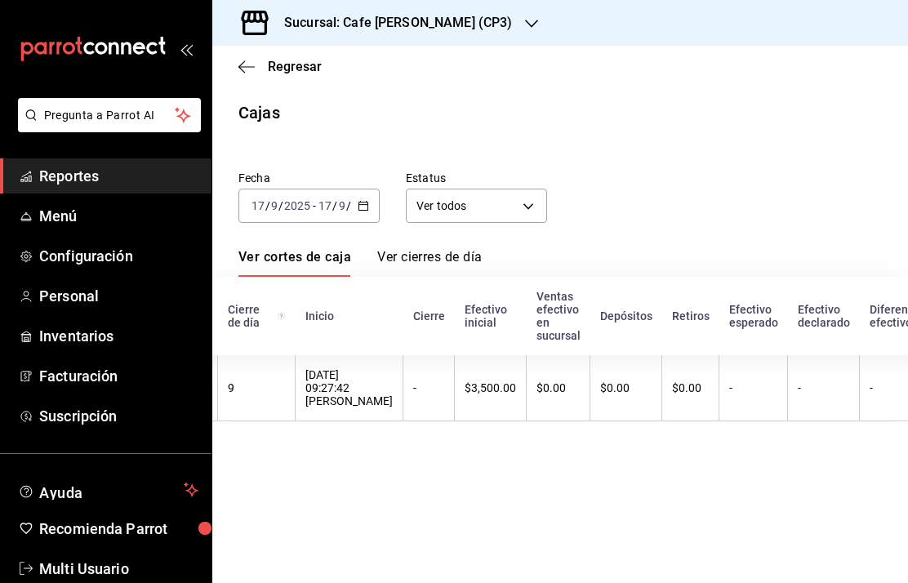
click at [256, 66] on span "Regresar" at bounding box center [279, 67] width 83 height 16
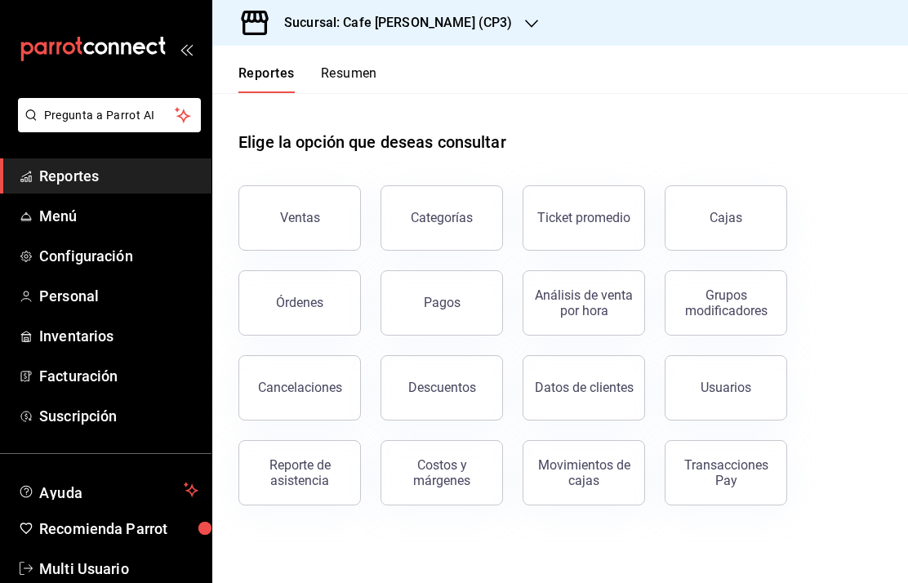
click at [294, 225] on button "Ventas" at bounding box center [299, 217] width 122 height 65
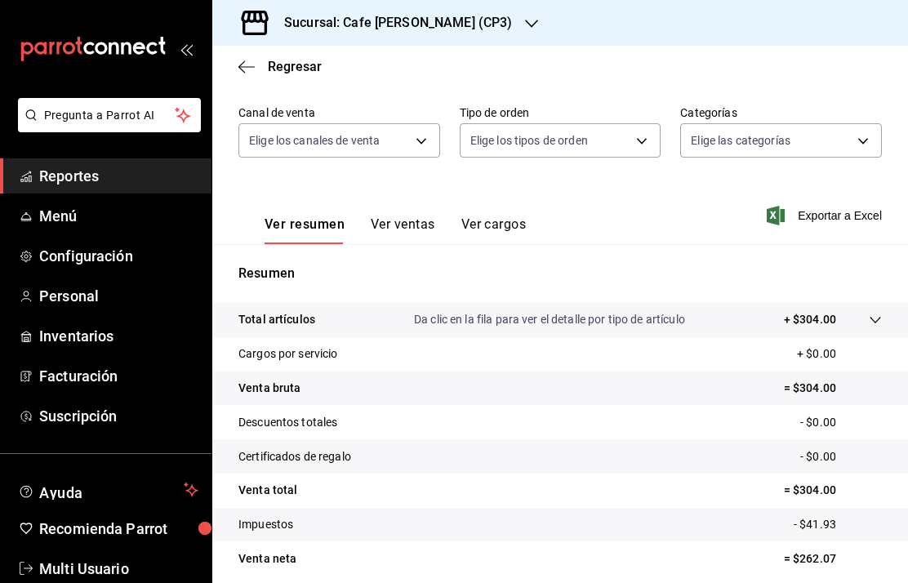
scroll to position [134, 0]
click at [411, 229] on button "Ver ventas" at bounding box center [403, 231] width 64 height 28
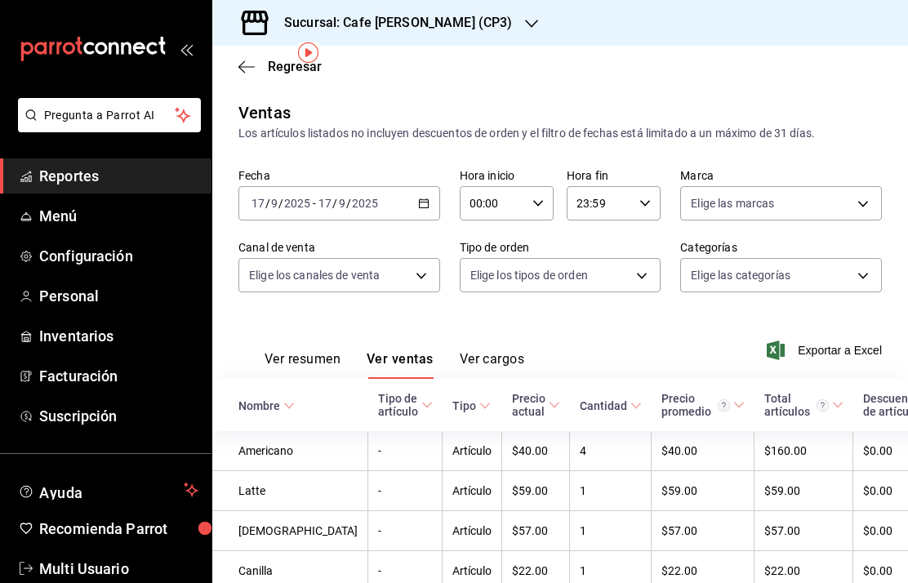
scroll to position [-1, 0]
click at [299, 351] on button "Ver resumen" at bounding box center [302, 365] width 76 height 28
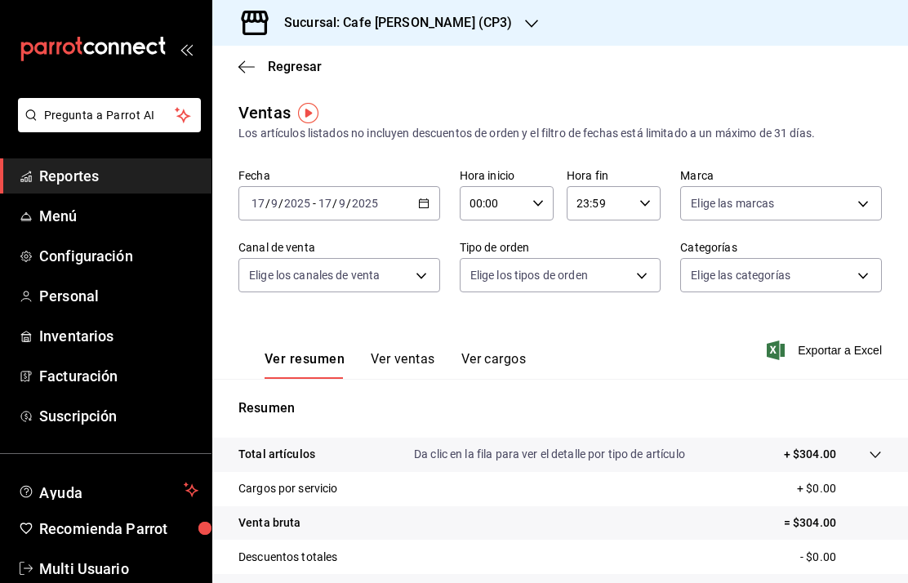
click at [259, 66] on span "Regresar" at bounding box center [279, 67] width 83 height 16
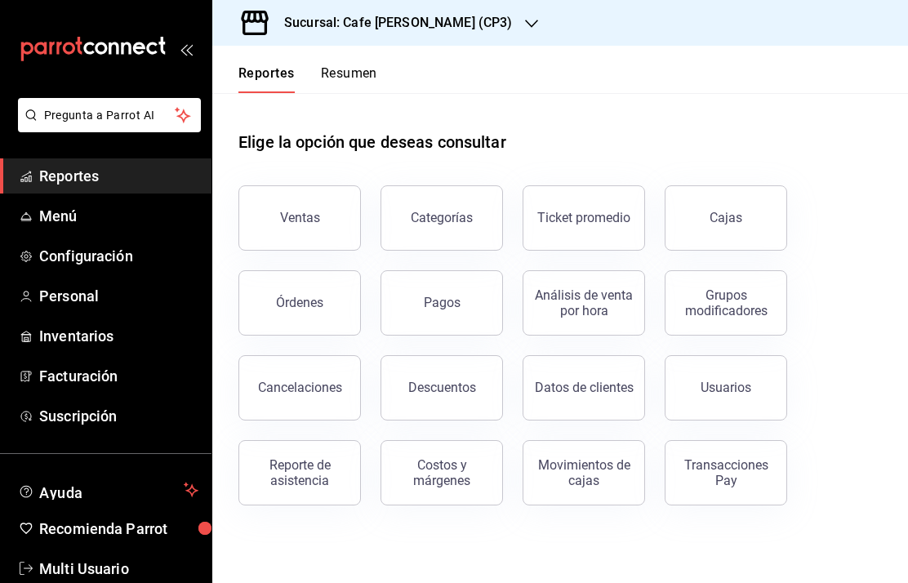
click at [310, 303] on div "Órdenes" at bounding box center [299, 303] width 47 height 16
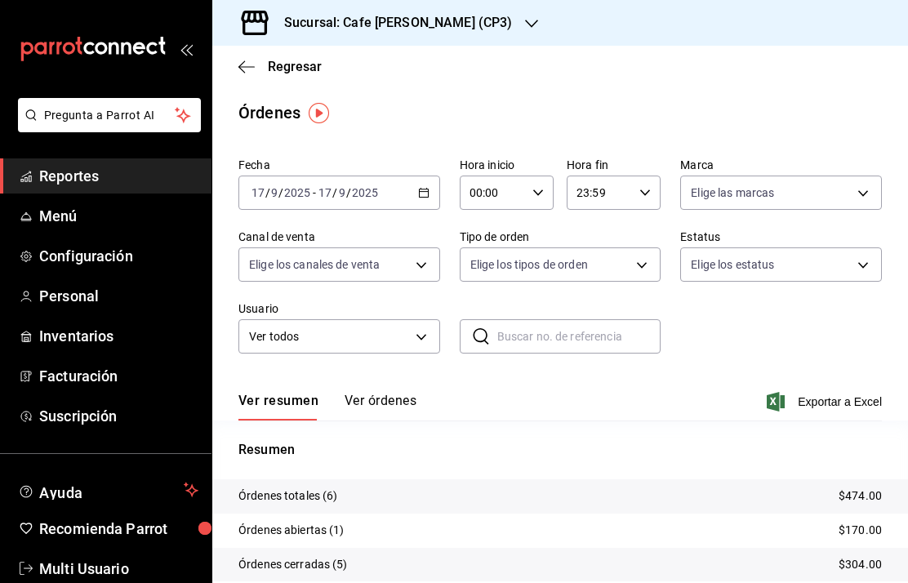
click at [388, 396] on button "Ver órdenes" at bounding box center [381, 407] width 72 height 28
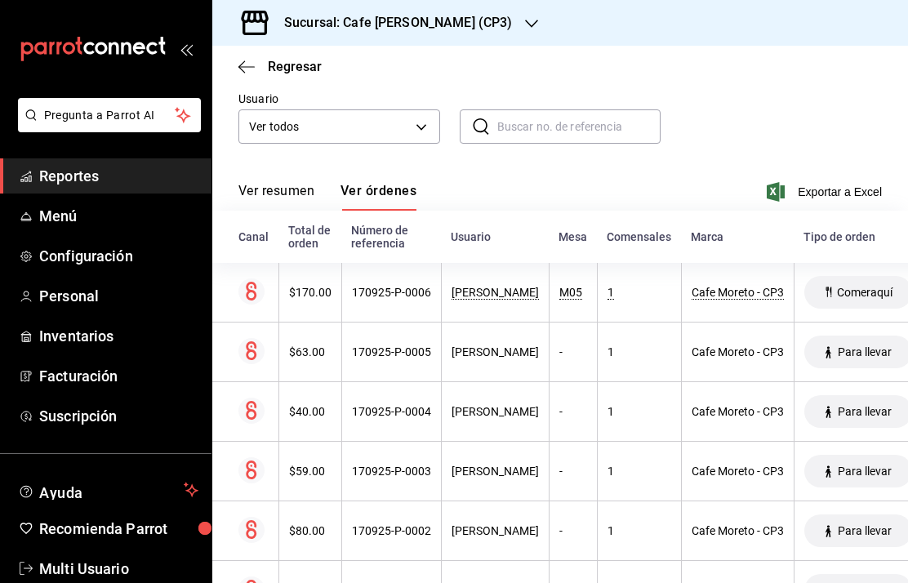
click at [87, 180] on span "Reportes" at bounding box center [118, 176] width 159 height 22
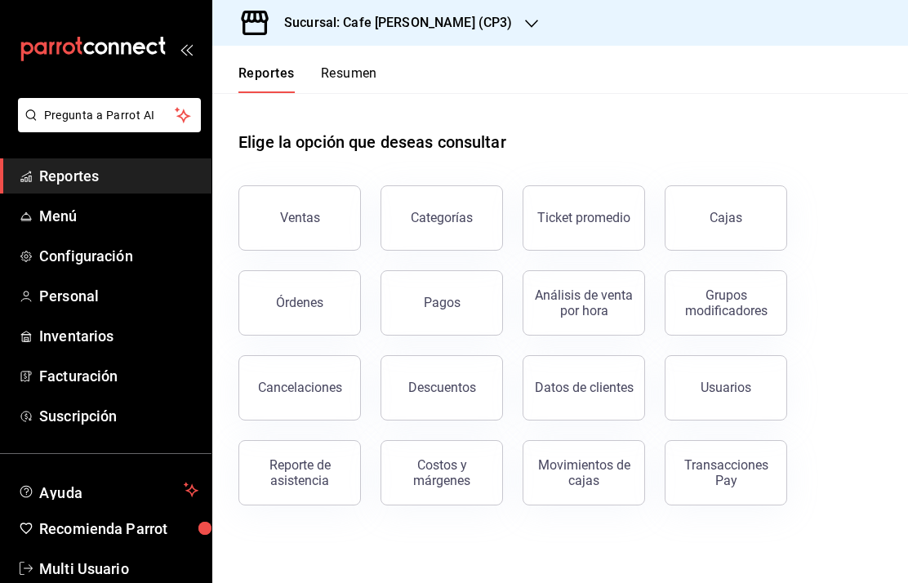
click at [301, 295] on div "Órdenes" at bounding box center [299, 303] width 47 height 16
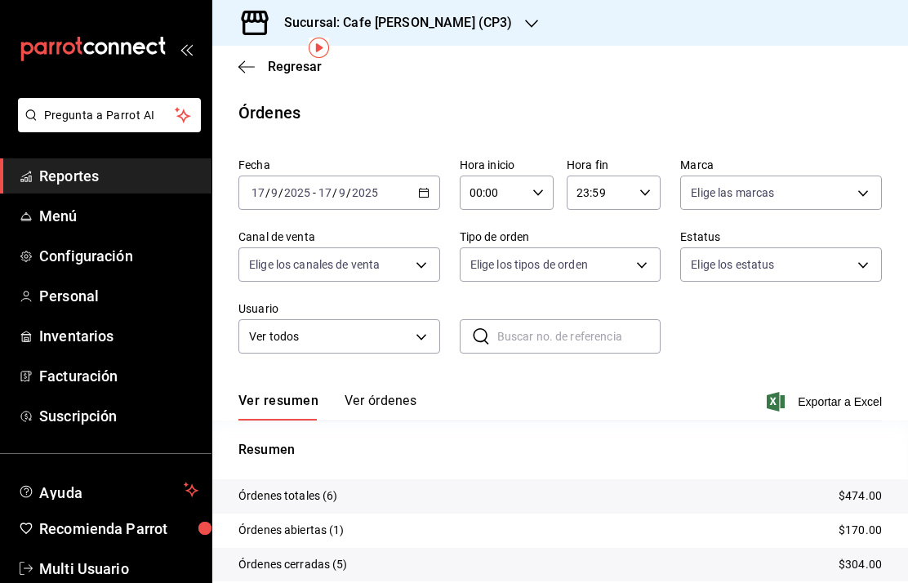
click at [384, 393] on button "Ver órdenes" at bounding box center [381, 407] width 72 height 28
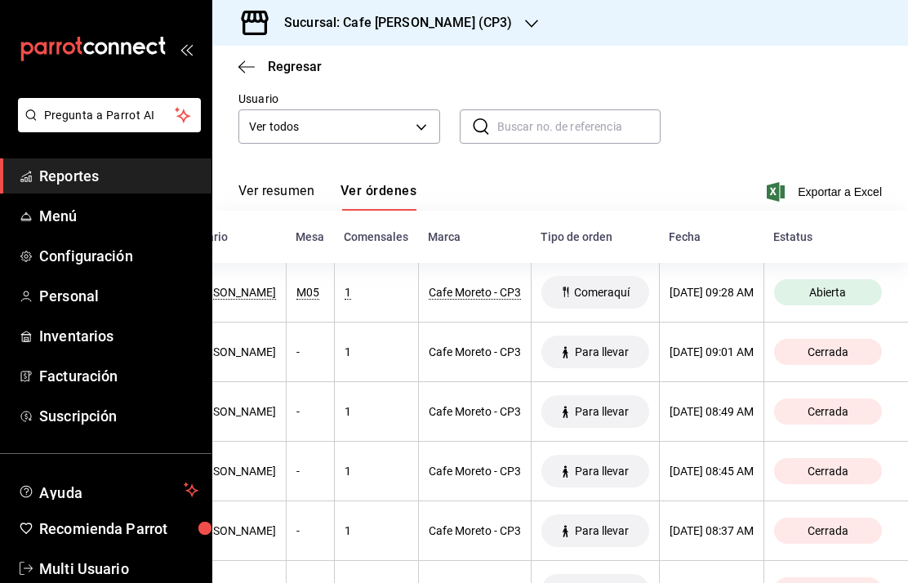
scroll to position [0, 272]
